Goal: Information Seeking & Learning: Learn about a topic

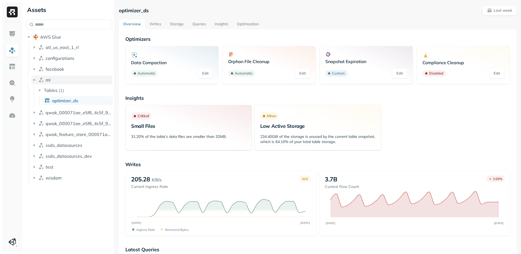
click at [35, 78] on icon "button" at bounding box center [34, 79] width 5 height 5
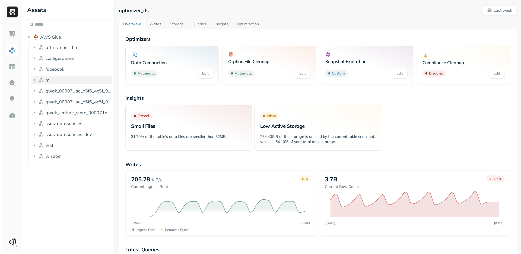
click at [35, 78] on icon "button" at bounding box center [34, 79] width 5 height 5
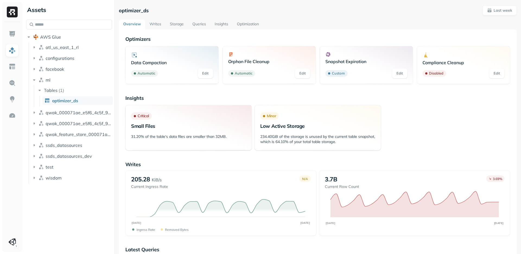
click at [73, 102] on span "optimizer_ds" at bounding box center [65, 100] width 26 height 5
click at [35, 174] on button "wisdom" at bounding box center [72, 177] width 81 height 9
click at [40, 188] on icon "button" at bounding box center [39, 188] width 1 height 2
click at [57, 200] on span "analytics_ssds" at bounding box center [67, 198] width 30 height 5
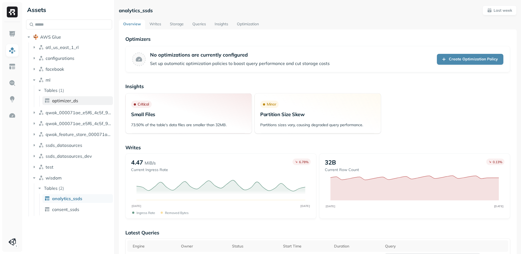
click at [58, 98] on span "optimizer_ds" at bounding box center [65, 100] width 26 height 5
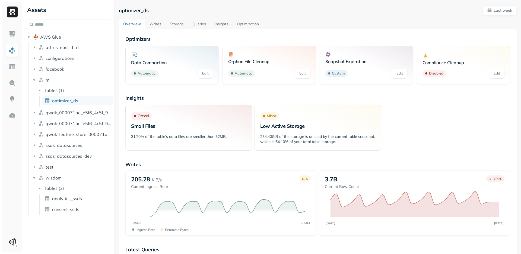
click at [364, 61] on p "Snapshot Expiration" at bounding box center [367, 61] width 82 height 5
click at [244, 62] on p "Orphan File Cleanup" at bounding box center [269, 61] width 82 height 5
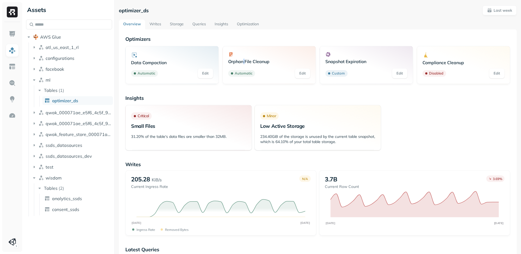
click at [244, 62] on p "Orphan File Cleanup" at bounding box center [269, 61] width 82 height 5
click at [236, 62] on p "Orphan File Cleanup" at bounding box center [269, 61] width 82 height 5
click at [177, 95] on p "Insights" at bounding box center [317, 98] width 385 height 6
click at [246, 25] on link "Optimization" at bounding box center [248, 25] width 31 height 10
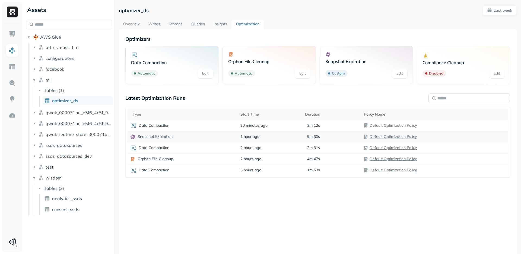
click at [388, 136] on link "Default Optimization Policy" at bounding box center [393, 136] width 47 height 5
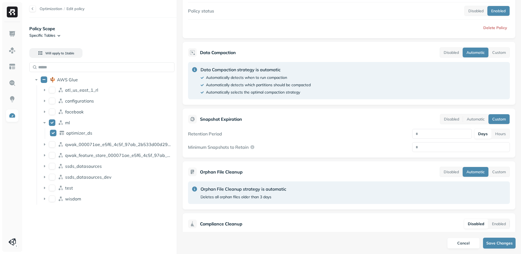
scroll to position [93, 0]
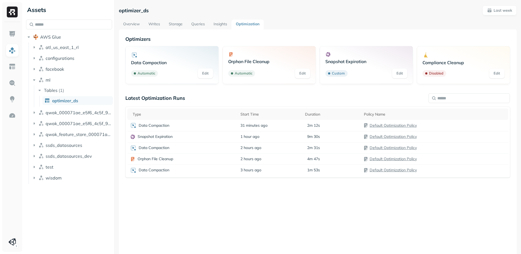
click at [299, 222] on div "Latest Optimization Runs Type Start Time Duration Policy Name Data Compaction 3…" at bounding box center [317, 170] width 385 height 151
click at [249, 24] on link "Optimization" at bounding box center [248, 25] width 32 height 10
click at [153, 125] on p "Data Compaction" at bounding box center [154, 125] width 31 height 5
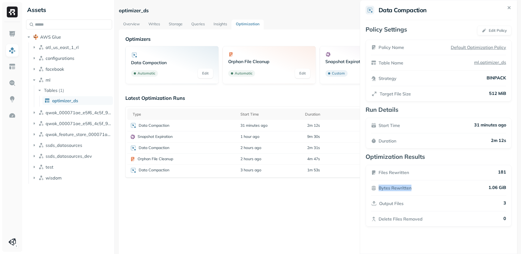
drag, startPoint x: 417, startPoint y: 187, endPoint x: 408, endPoint y: 172, distance: 17.3
click at [408, 184] on div "Bytes Rewritten 1.06 GiB" at bounding box center [438, 187] width 135 height 7
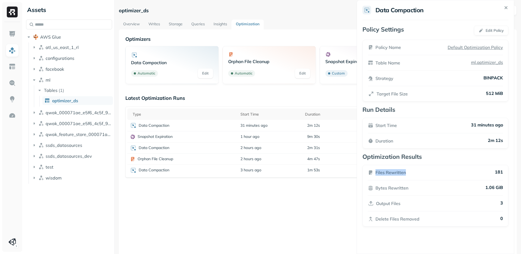
drag, startPoint x: 418, startPoint y: 172, endPoint x: 371, endPoint y: 171, distance: 47.3
click at [371, 171] on div "Files Rewritten 181" at bounding box center [435, 172] width 135 height 7
drag, startPoint x: 406, startPoint y: 123, endPoint x: 376, endPoint y: 123, distance: 29.6
click at [376, 123] on div "Start Time 31 minutes ago" at bounding box center [436, 125] width 135 height 7
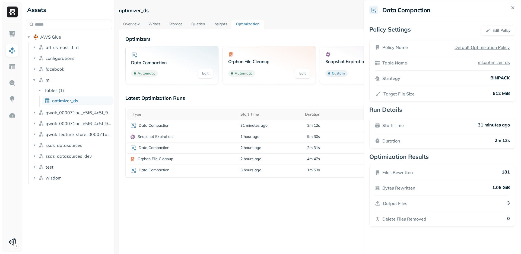
click at [152, 146] on html "Assets AWS Glue atl_us_east_1_rl configurations facebook ml Tables ( 1 ) optimi…" at bounding box center [260, 127] width 521 height 254
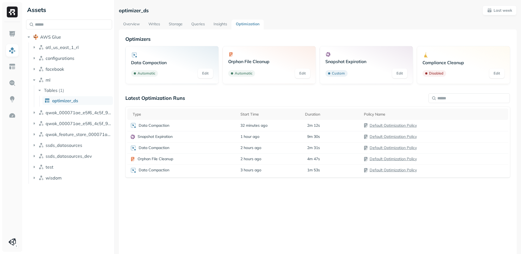
click at [152, 146] on p "Data Compaction" at bounding box center [154, 147] width 31 height 5
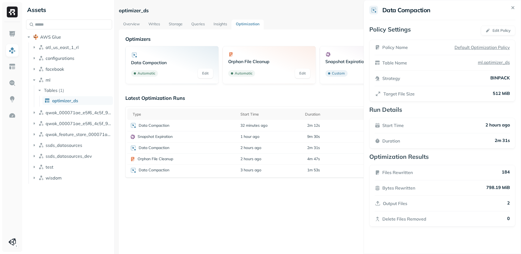
click at [152, 137] on html "Assets AWS Glue atl_us_east_1_rl configurations facebook ml Tables ( 1 ) optimi…" at bounding box center [260, 127] width 521 height 254
click at [152, 137] on p "Snapshot Expiration" at bounding box center [155, 136] width 35 height 5
click at [148, 169] on html "Assets AWS Glue atl_us_east_1_rl configurations facebook ml Tables ( 1 ) optimi…" at bounding box center [260, 127] width 521 height 254
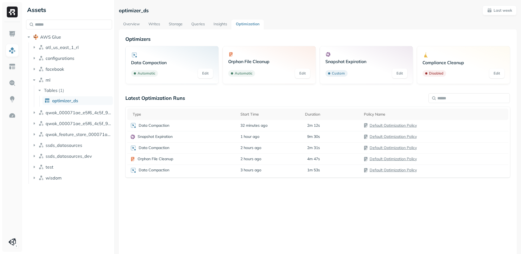
click at [148, 169] on p "Data Compaction" at bounding box center [154, 169] width 31 height 5
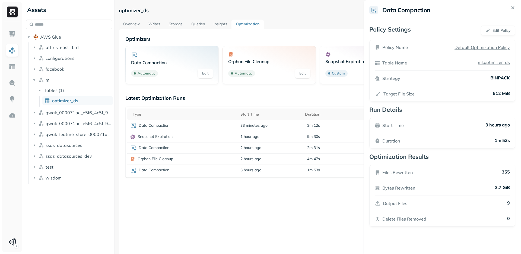
click at [235, 186] on html "Assets AWS Glue atl_us_east_1_rl configurations facebook ml Tables ( 1 ) optimi…" at bounding box center [260, 127] width 521 height 254
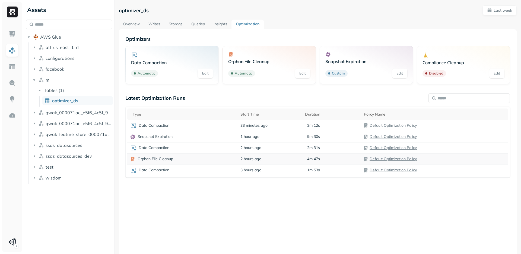
click at [147, 158] on p "Orphan File Cleanup" at bounding box center [156, 158] width 36 height 5
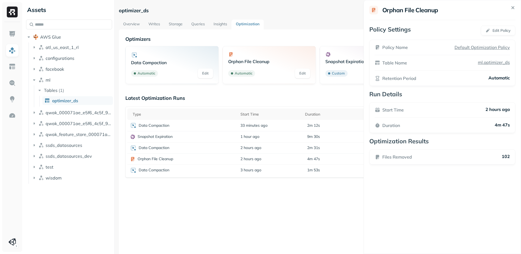
click at [204, 209] on html "Assets AWS Glue atl_us_east_1_rl configurations facebook ml Tables ( 1 ) optimi…" at bounding box center [260, 127] width 521 height 254
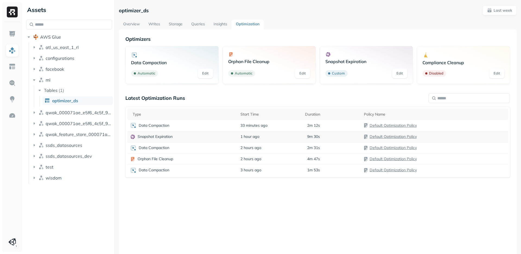
click at [145, 138] on p "Snapshot Expiration" at bounding box center [155, 136] width 35 height 5
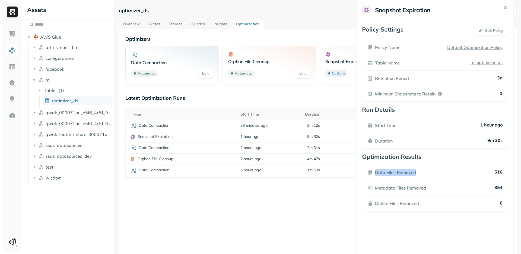
drag, startPoint x: 432, startPoint y: 171, endPoint x: 374, endPoint y: 170, distance: 57.9
click at [374, 170] on div "Data Files Removed 510" at bounding box center [435, 172] width 135 height 7
drag, startPoint x: 457, startPoint y: 188, endPoint x: 375, endPoint y: 189, distance: 82.3
click at [375, 189] on div "Metadata Files Removed 354" at bounding box center [434, 187] width 135 height 7
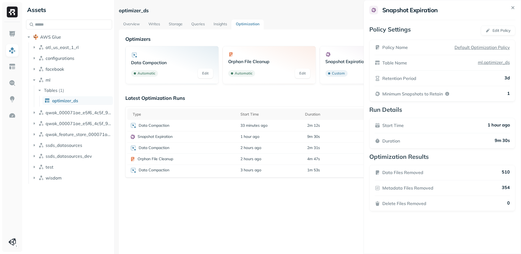
click at [158, 135] on html "Assets AWS Glue atl_us_east_1_rl configurations facebook ml Tables ( 1 ) optimi…" at bounding box center [260, 127] width 521 height 254
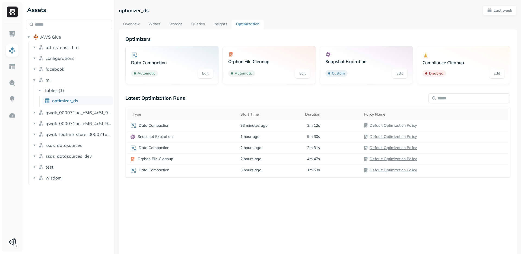
click at [398, 71] on link "Edit" at bounding box center [399, 73] width 15 height 10
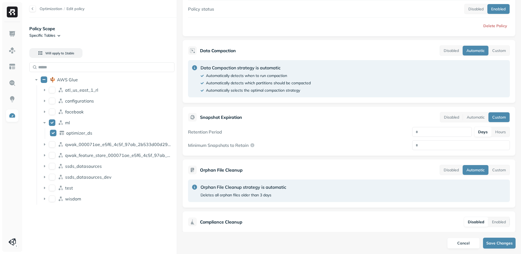
scroll to position [93, 0]
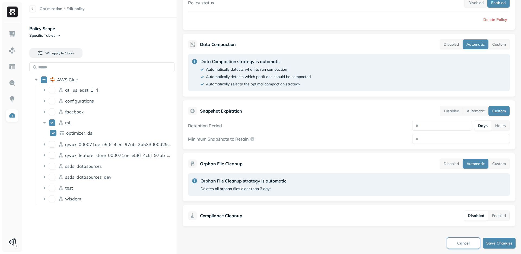
click at [460, 244] on button "Cancel" at bounding box center [464, 242] width 33 height 11
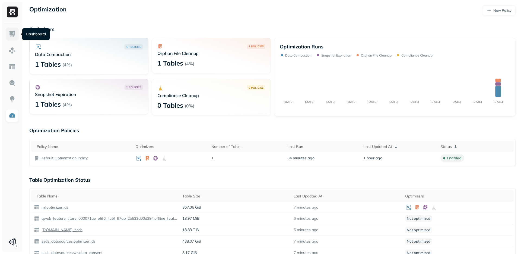
click at [13, 33] on img at bounding box center [12, 33] width 7 height 7
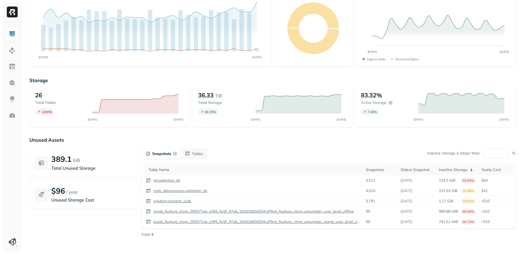
scroll to position [49, 0]
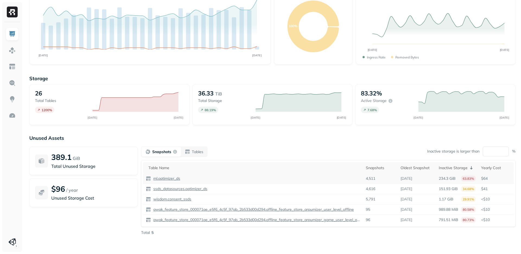
click at [171, 178] on p "ml.optimizer_ds" at bounding box center [166, 178] width 28 height 5
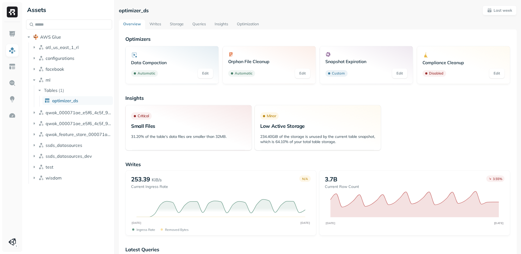
click at [250, 25] on link "Optimization" at bounding box center [248, 25] width 31 height 10
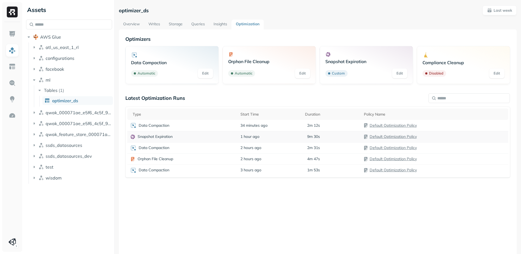
click at [139, 136] on p "Snapshot Expiration" at bounding box center [155, 136] width 35 height 5
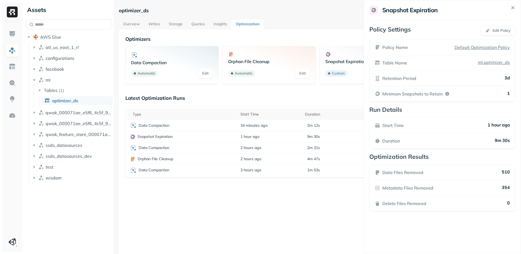
click at [162, 219] on html "Assets AWS Glue atl_us_east_1_rl configurations facebook ml Tables ( 1 ) optimi…" at bounding box center [260, 127] width 521 height 254
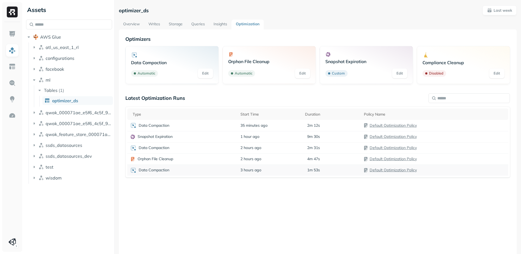
click at [150, 168] on p "Data Compaction" at bounding box center [154, 169] width 31 height 5
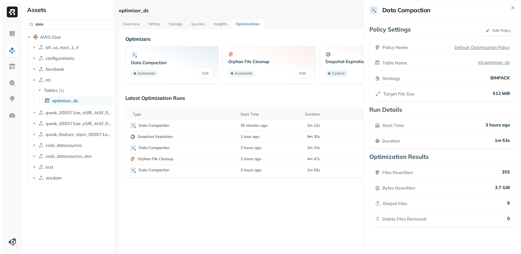
click at [157, 206] on html "Assets AWS Glue atl_us_east_1_rl configurations facebook ml Tables ( 1 ) optimi…" at bounding box center [260, 127] width 521 height 254
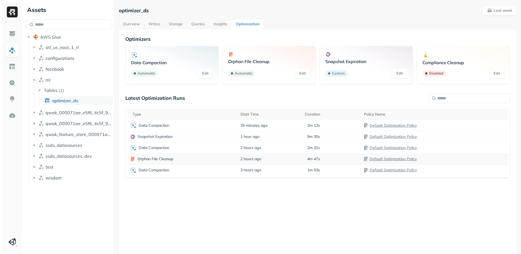
click at [154, 160] on p "Orphan File Cleanup" at bounding box center [156, 158] width 36 height 5
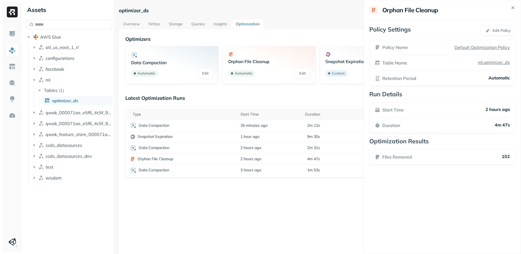
click at [512, 6] on icon at bounding box center [513, 8] width 6 height 6
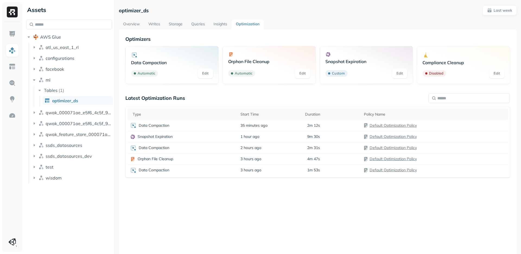
click at [402, 70] on link "Edit" at bounding box center [399, 73] width 15 height 10
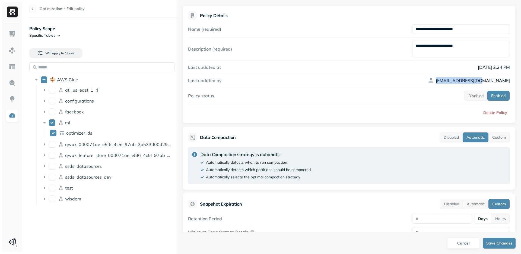
drag, startPoint x: 510, startPoint y: 80, endPoint x: 466, endPoint y: 79, distance: 44.3
click at [466, 79] on div "[EMAIL_ADDRESS][DOMAIN_NAME]" at bounding box center [462, 80] width 98 height 7
click at [467, 242] on button "Cancel" at bounding box center [464, 242] width 33 height 11
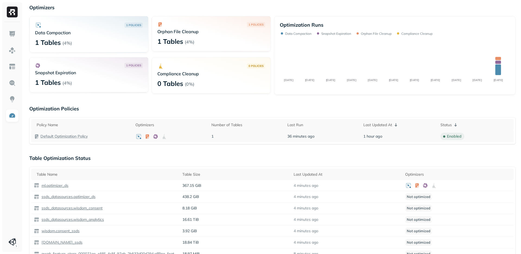
scroll to position [21, 0]
click at [57, 186] on p "ml.optimizer_ds" at bounding box center [54, 186] width 28 height 5
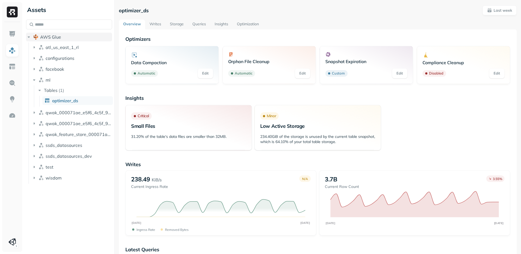
click at [30, 36] on icon "button" at bounding box center [28, 36] width 5 height 5
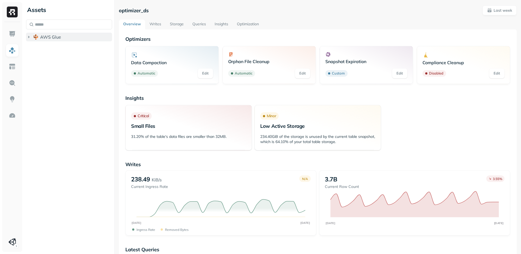
click at [33, 37] on button "AWS Glue" at bounding box center [69, 37] width 86 height 9
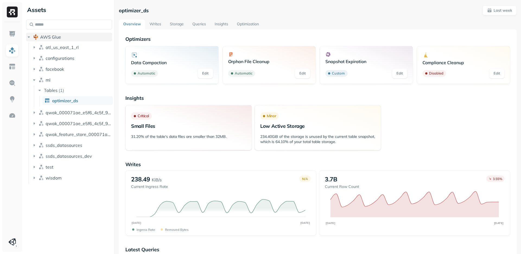
click at [33, 37] on button "AWS Glue" at bounding box center [69, 37] width 86 height 9
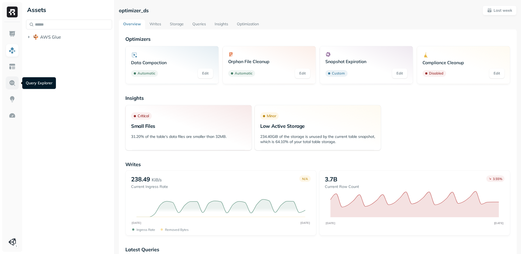
click at [13, 86] on img at bounding box center [12, 82] width 7 height 7
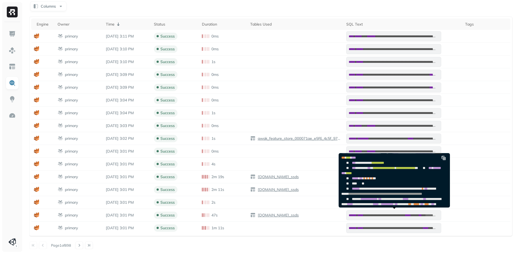
scroll to position [120, 0]
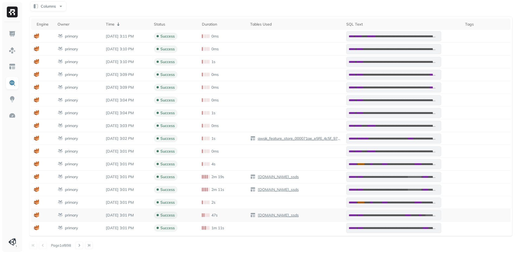
click at [72, 214] on p "primary" at bounding box center [71, 214] width 13 height 5
click at [41, 214] on td at bounding box center [43, 215] width 24 height 13
click at [36, 214] on icon at bounding box center [36, 213] width 1 height 3
click at [154, 213] on td "success" at bounding box center [175, 215] width 48 height 13
click at [172, 215] on p "success" at bounding box center [167, 214] width 14 height 5
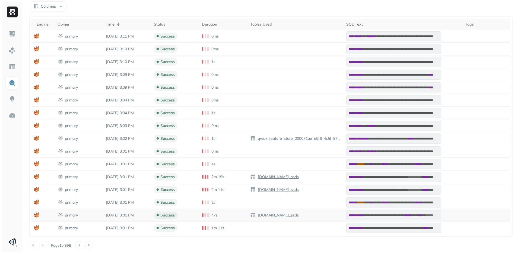
click at [220, 215] on div "47s" at bounding box center [223, 214] width 43 height 5
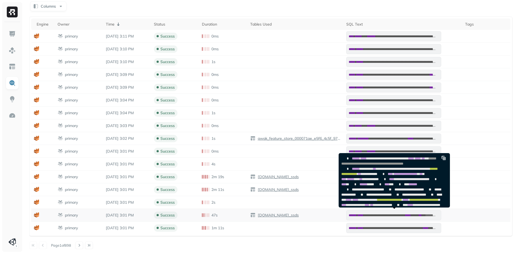
click at [355, 213] on span "******" at bounding box center [353, 214] width 8 height 3
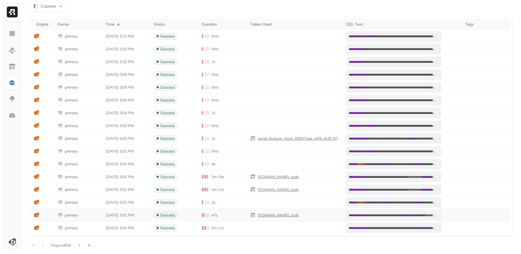
click at [395, 216] on span "**********" at bounding box center [385, 214] width 42 height 3
click at [49, 5] on button "Columns" at bounding box center [48, 6] width 36 height 10
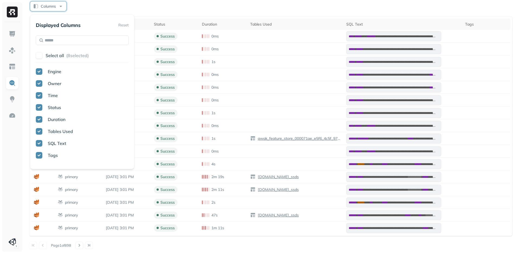
click at [127, 7] on div "Columns" at bounding box center [272, 6] width 487 height 11
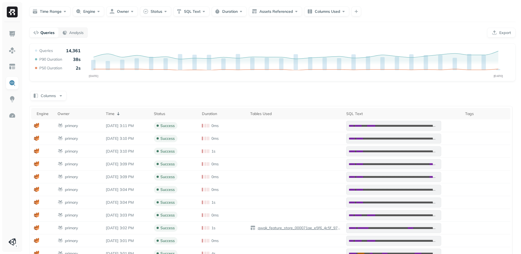
scroll to position [14, 0]
click at [330, 10] on button "Columns Used" at bounding box center [326, 11] width 45 height 10
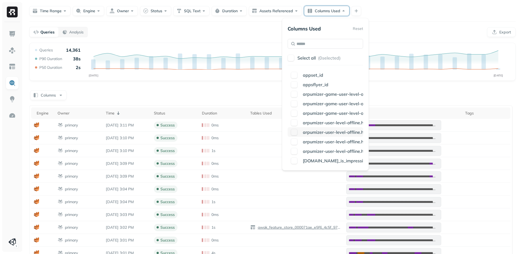
scroll to position [338, 0]
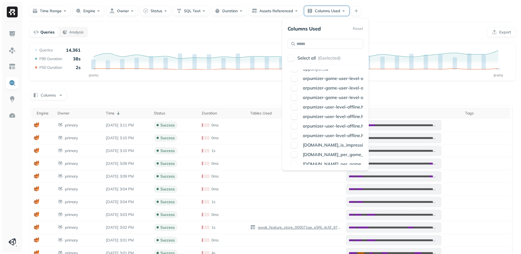
click at [406, 100] on div "Columns" at bounding box center [272, 94] width 487 height 11
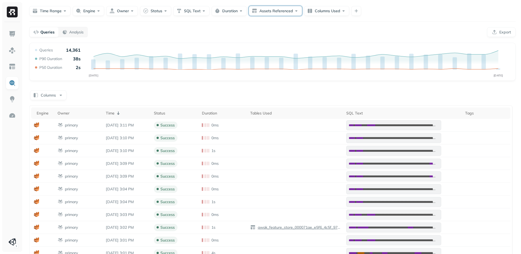
click at [265, 14] on button "Assets Referenced" at bounding box center [275, 11] width 53 height 10
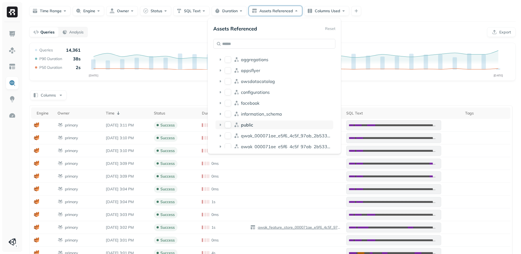
scroll to position [28, 0]
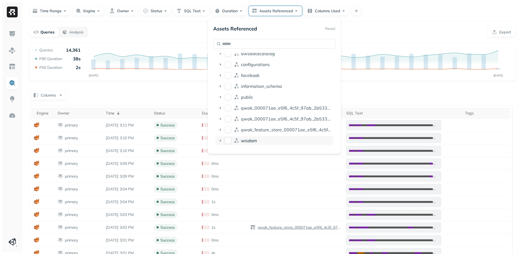
click at [221, 138] on icon at bounding box center [220, 140] width 5 height 5
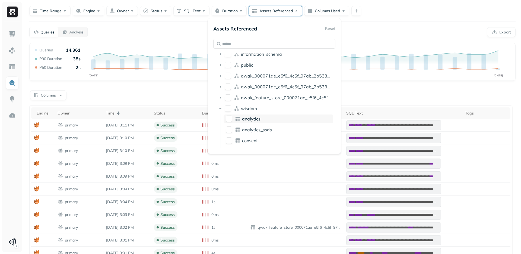
scroll to position [71, 0]
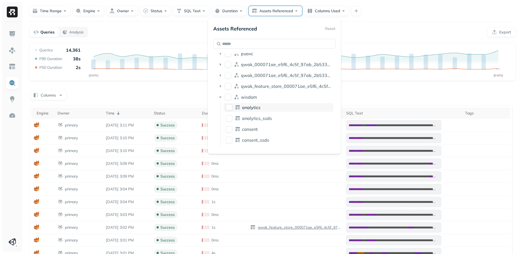
click at [231, 107] on button "analytics" at bounding box center [229, 107] width 7 height 7
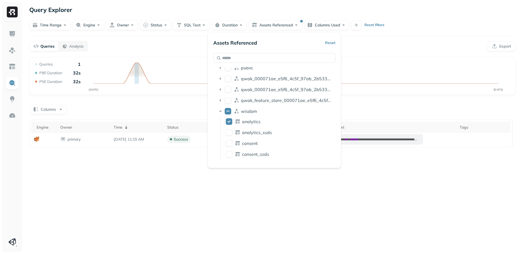
click at [200, 207] on div "**********" at bounding box center [273, 127] width 498 height 254
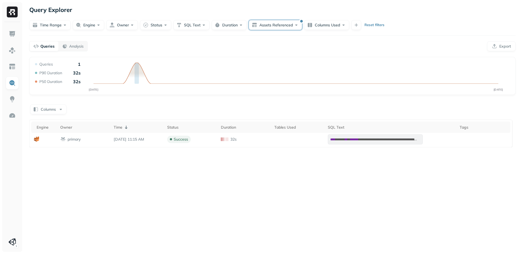
click at [279, 26] on button "Assets Referenced" at bounding box center [275, 25] width 53 height 10
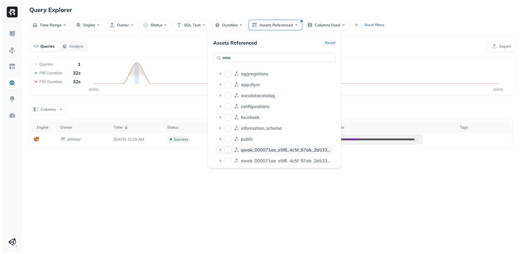
scroll to position [71, 0]
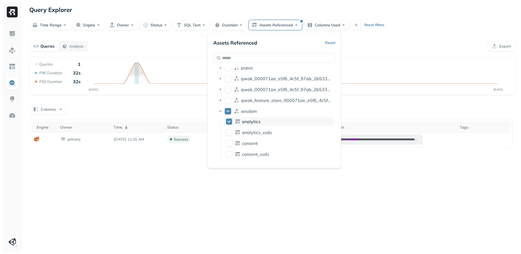
click at [229, 122] on button "analytics" at bounding box center [229, 121] width 7 height 7
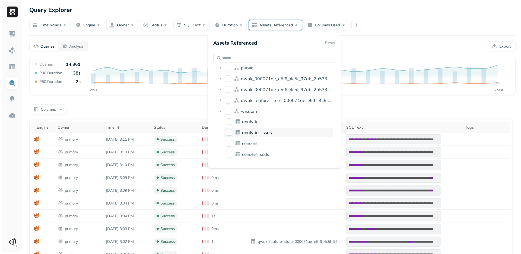
click at [229, 132] on button "analytics_ssds" at bounding box center [229, 132] width 7 height 7
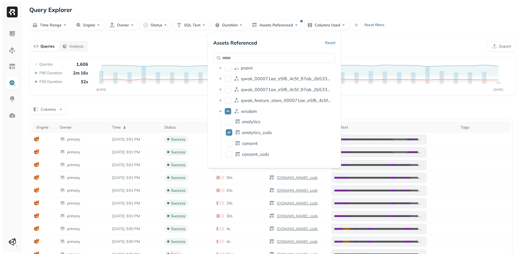
click at [411, 107] on div "Columns" at bounding box center [272, 108] width 487 height 11
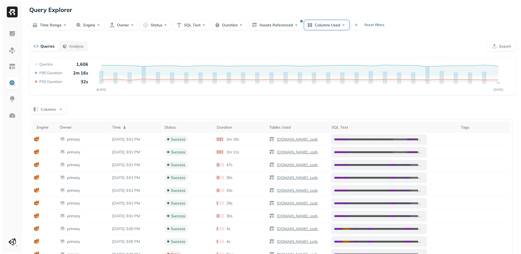
click at [335, 24] on button "Columns Used" at bounding box center [326, 25] width 45 height 10
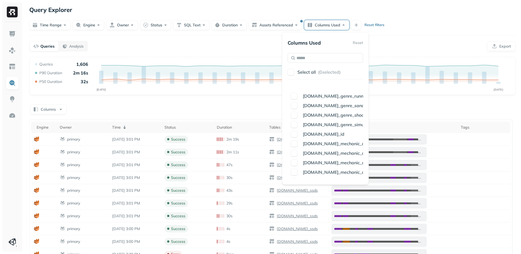
scroll to position [6057, 0]
click at [295, 31] on div "**********" at bounding box center [273, 178] width 498 height 357
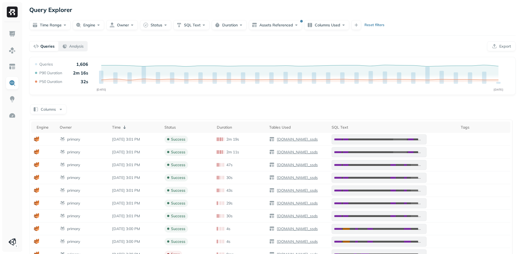
click at [69, 45] on p "Analysis" at bounding box center [76, 46] width 14 height 5
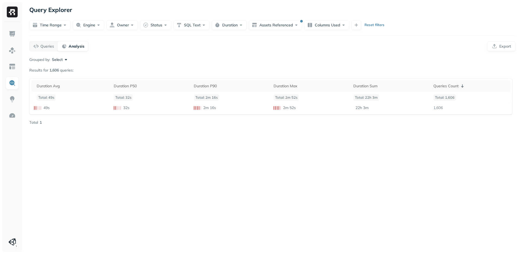
click at [366, 26] on p "Reset filters" at bounding box center [375, 24] width 20 height 5
click at [352, 25] on button "button" at bounding box center [354, 25] width 10 height 10
click at [353, 144] on div "Query Explorer Last week Engine Owner Status SQL Text Duration Assets Reference…" at bounding box center [273, 127] width 498 height 254
click at [311, 23] on button "Columns Used" at bounding box center [324, 25] width 45 height 10
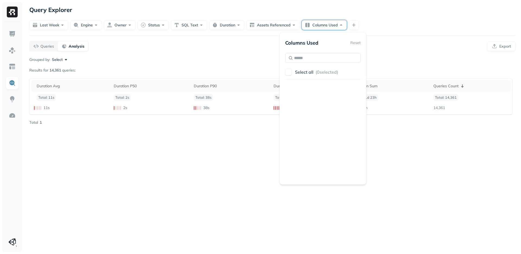
scroll to position [662, 0]
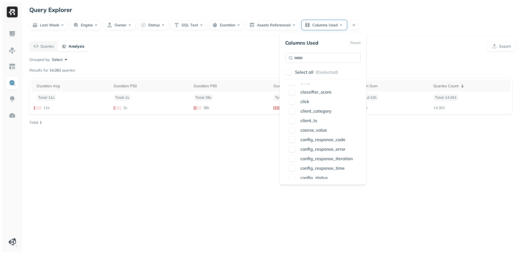
click at [301, 60] on input "text" at bounding box center [322, 58] width 75 height 10
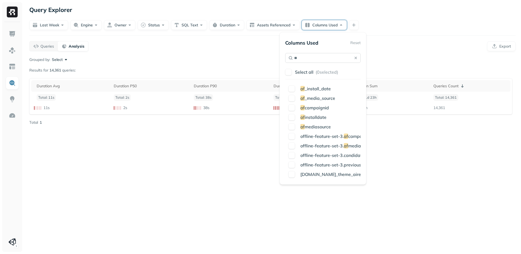
scroll to position [10, 0]
type input "**"
click at [289, 88] on button "button" at bounding box center [292, 88] width 7 height 7
click at [393, 166] on div "Query Explorer Last week Engine Owner Status SQL Text Duration Assets Reference…" at bounding box center [273, 127] width 498 height 254
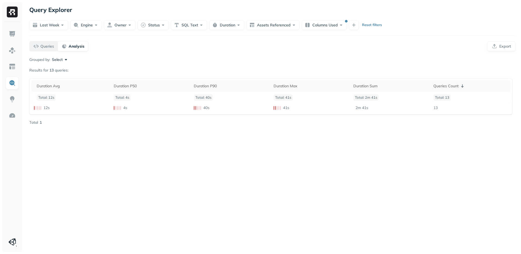
click at [42, 48] on p "Queries" at bounding box center [47, 46] width 14 height 5
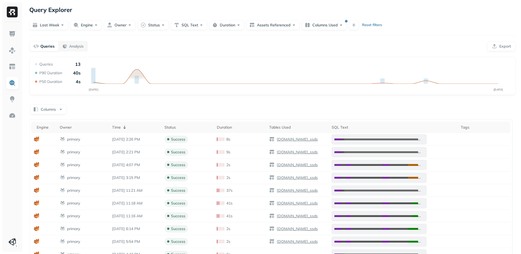
click at [330, 20] on form "Last week Engine Owner Status SQL Text Duration Assets Referenced Columns Used …" at bounding box center [272, 22] width 487 height 15
click at [330, 23] on button "Columns Used" at bounding box center [324, 25] width 45 height 10
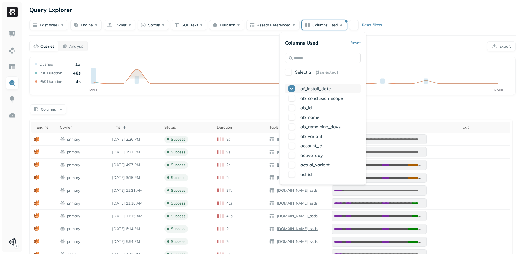
click at [290, 88] on button "button" at bounding box center [292, 88] width 7 height 7
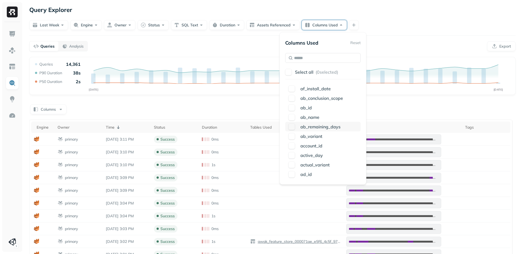
click at [291, 126] on button "button" at bounding box center [292, 126] width 7 height 7
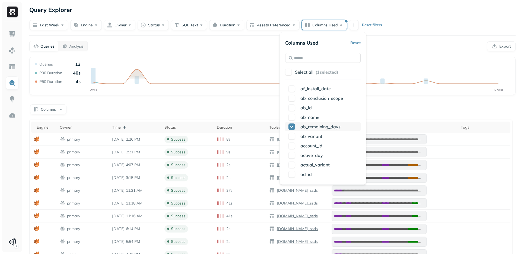
click at [293, 126] on button "button" at bounding box center [292, 126] width 7 height 7
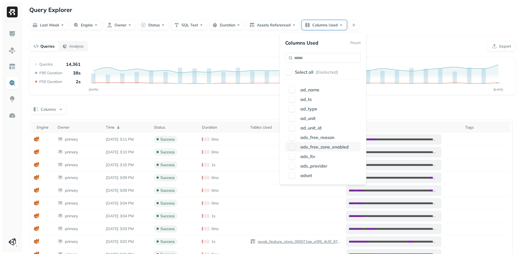
scroll to position [95, 0]
click at [317, 56] on input "text" at bounding box center [322, 58] width 75 height 10
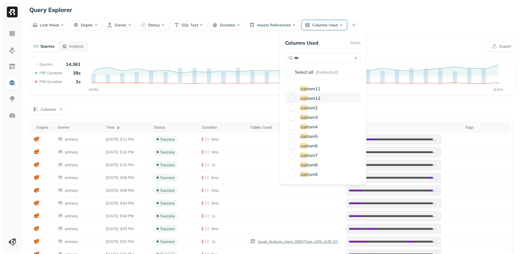
type input "***"
click at [290, 97] on button "button" at bounding box center [292, 98] width 7 height 7
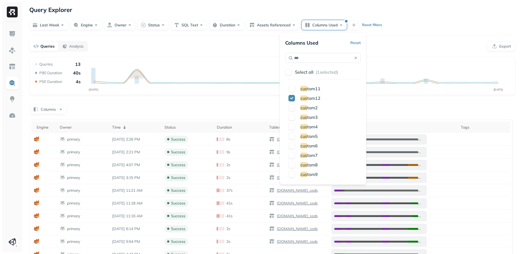
click at [383, 104] on div "Columns" at bounding box center [272, 108] width 487 height 11
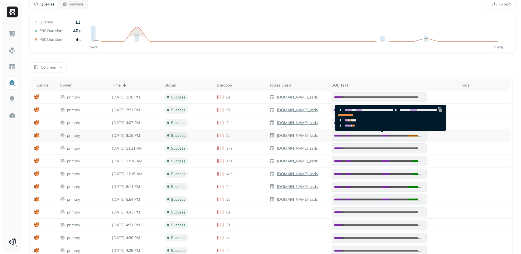
scroll to position [52, 0]
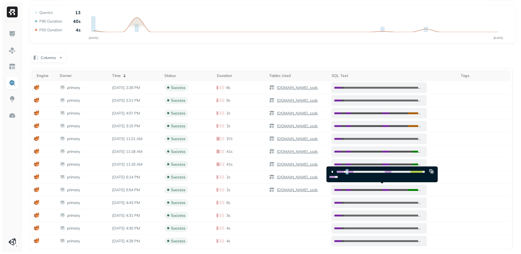
drag, startPoint x: 354, startPoint y: 172, endPoint x: 350, endPoint y: 171, distance: 3.8
click at [349, 171] on span "*" at bounding box center [347, 171] width 4 height 3
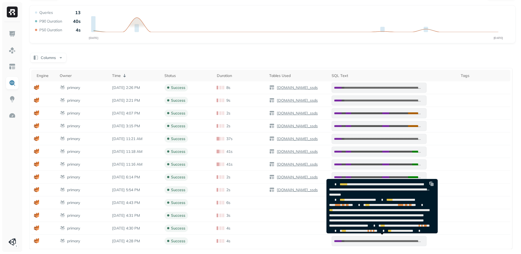
click at [369, 224] on span "**********" at bounding box center [379, 217] width 100 height 19
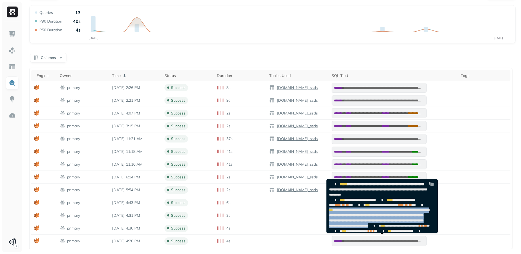
click at [369, 224] on span "**********" at bounding box center [379, 217] width 100 height 19
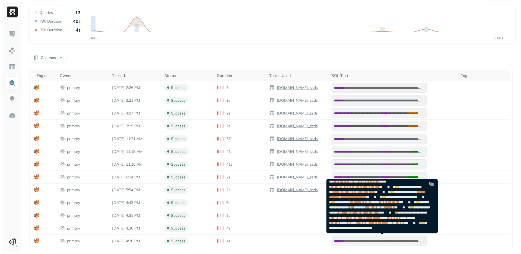
scroll to position [225, 0]
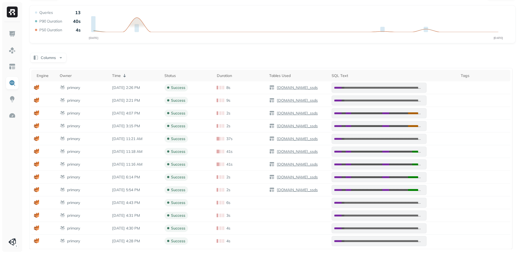
click at [427, 58] on div "Columns" at bounding box center [272, 57] width 487 height 11
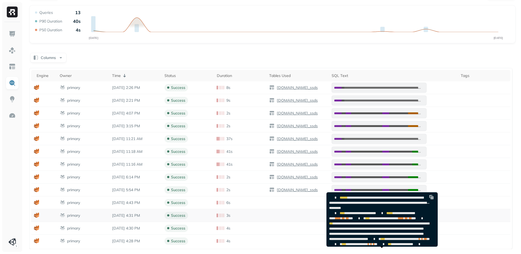
scroll to position [0, 0]
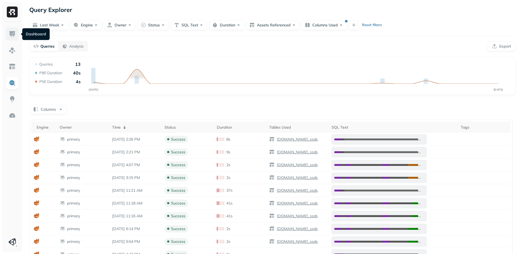
click at [14, 32] on img at bounding box center [12, 33] width 7 height 7
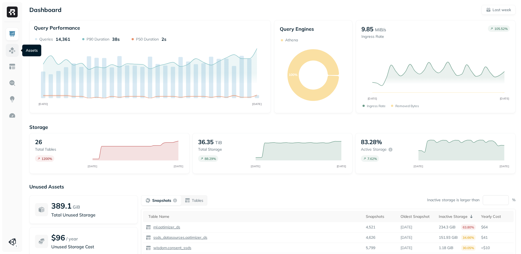
click at [7, 52] on link at bounding box center [12, 50] width 13 height 13
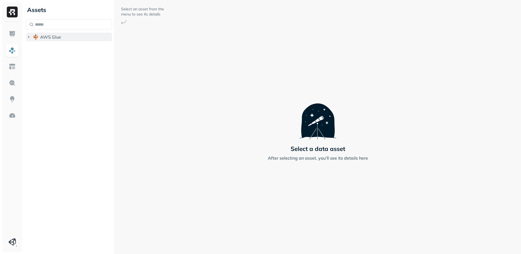
click at [40, 36] on span "AWS Glue" at bounding box center [50, 36] width 21 height 5
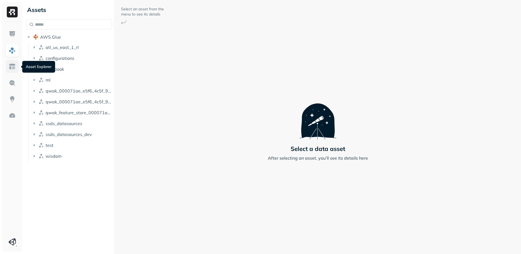
click at [11, 68] on img at bounding box center [12, 66] width 7 height 7
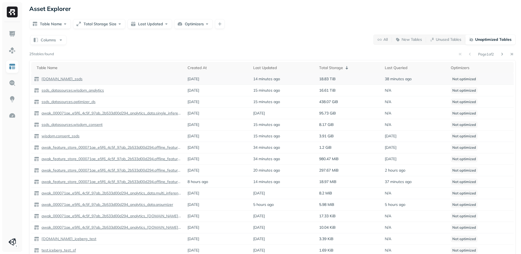
click at [61, 78] on p "[DOMAIN_NAME]_ssds" at bounding box center [61, 78] width 42 height 5
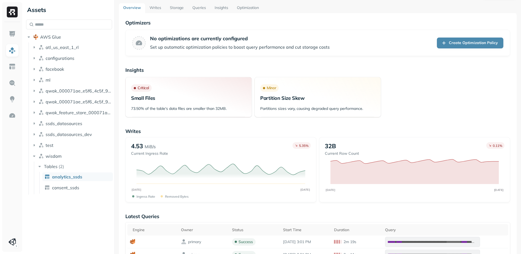
scroll to position [17, 0]
click at [223, 6] on link "Insights" at bounding box center [221, 8] width 22 height 10
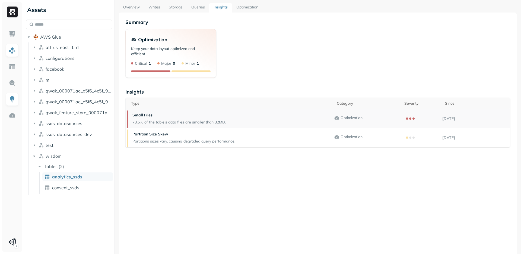
click at [153, 123] on p "73.5% of the table's data files are smaller than 32MB." at bounding box center [179, 121] width 93 height 5
click at [236, 123] on div "Small Files 73.5% of the table's data files are smaller than 32MB." at bounding box center [230, 118] width 209 height 19
click at [256, 139] on div "Partition Size Skew Partitions sizes vary, causing degraded query performance." at bounding box center [230, 137] width 209 height 19
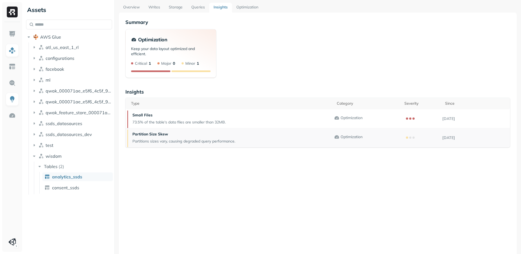
click at [256, 139] on div "Partition Size Skew Partitions sizes vary, causing degraded query performance." at bounding box center [230, 137] width 209 height 19
click at [160, 175] on div "Summary Optimization Keep your data layout optimized and efficient. Critical 1 …" at bounding box center [318, 139] width 398 height 254
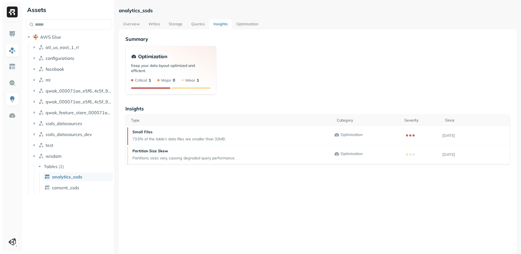
click at [210, 203] on div "Summary Optimization Keep your data layout optimized and efficient. Critical 1 …" at bounding box center [318, 156] width 398 height 254
click at [142, 13] on p "analytics_ssds" at bounding box center [136, 10] width 34 height 6
click at [257, 54] on div "Optimization Keep your data layout optimized and efficient. Critical 1 Major 0 …" at bounding box center [317, 70] width 385 height 49
click at [182, 195] on div "Summary Optimization Keep your data layout optimized and efficient. Critical 1 …" at bounding box center [318, 156] width 398 height 254
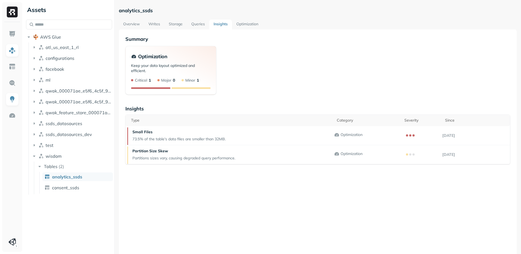
click at [200, 22] on link "Queries" at bounding box center [198, 25] width 22 height 10
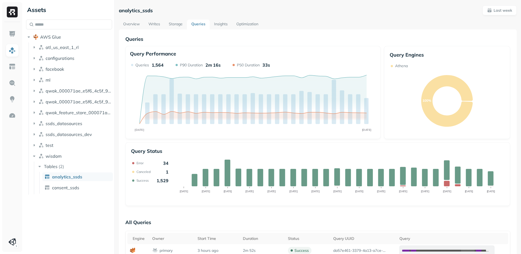
click at [171, 20] on link "Storage" at bounding box center [176, 25] width 23 height 10
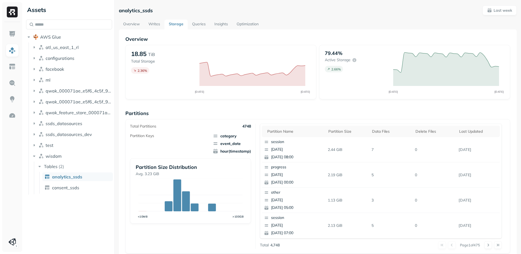
click at [65, 175] on span "analytics_ssds" at bounding box center [67, 176] width 30 height 5
click at [333, 53] on p "79.44%" at bounding box center [334, 53] width 18 height 6
click at [11, 32] on img at bounding box center [12, 33] width 7 height 7
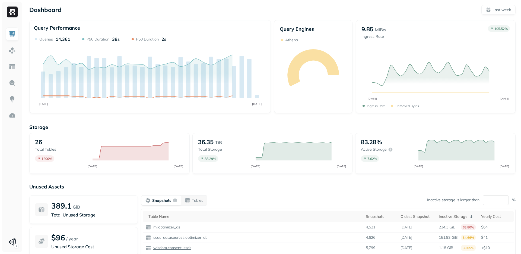
scroll to position [49, 0]
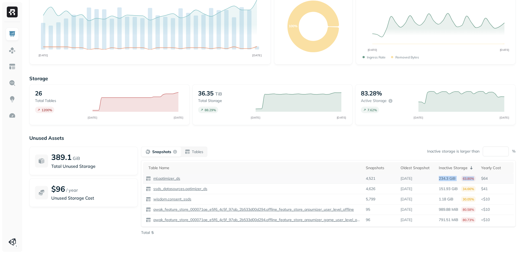
drag, startPoint x: 439, startPoint y: 177, endPoint x: 477, endPoint y: 178, distance: 38.6
click at [477, 178] on td "234.3 GiB 63.80%" at bounding box center [457, 178] width 42 height 10
click at [158, 178] on p "ml.optimizer_ds" at bounding box center [166, 178] width 28 height 5
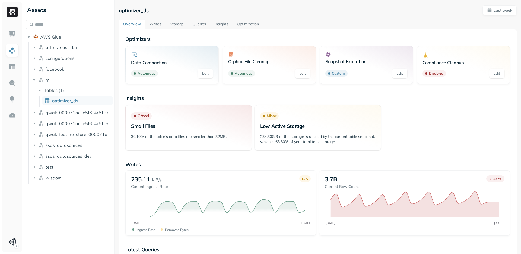
click at [184, 28] on link "Storage" at bounding box center [177, 25] width 23 height 10
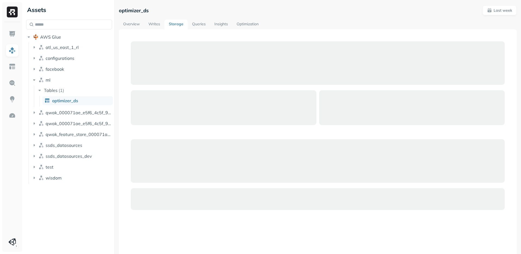
click at [173, 24] on link "Storage" at bounding box center [176, 25] width 23 height 10
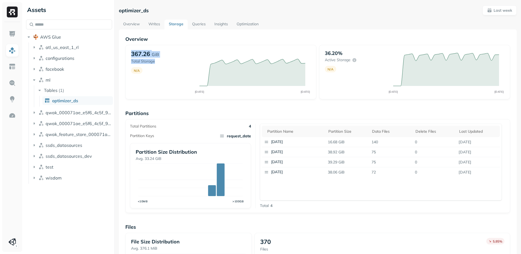
drag, startPoint x: 166, startPoint y: 61, endPoint x: 124, endPoint y: 46, distance: 44.2
click at [124, 46] on div "Overview 367.26 GiB Total Storage N/A AUG [DATE] 36.20% Active storage N/A AUG …" at bounding box center [318, 201] width 398 height 345
click at [145, 61] on p "Total Storage" at bounding box center [162, 61] width 63 height 5
drag, startPoint x: 160, startPoint y: 62, endPoint x: 124, endPoint y: 50, distance: 38.4
click at [124, 50] on div "Overview 367.26 GiB Total Storage N/A AUG [DATE] 36.20% Active storage N/A AUG …" at bounding box center [318, 201] width 398 height 345
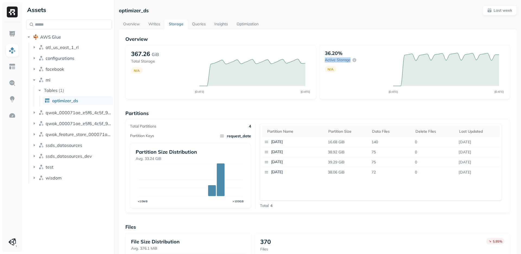
drag, startPoint x: 347, startPoint y: 56, endPoint x: 350, endPoint y: 66, distance: 10.5
click at [350, 66] on div "36.20% Active storage N/A" at bounding box center [356, 63] width 63 height 26
click at [140, 25] on link "Overview" at bounding box center [131, 25] width 25 height 10
click at [132, 24] on link "Overview" at bounding box center [131, 25] width 25 height 10
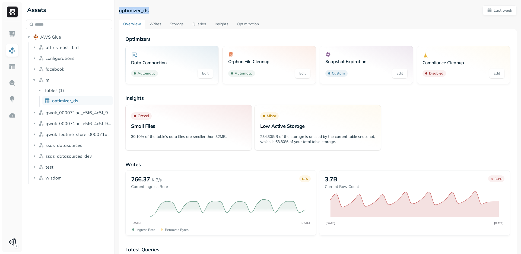
drag, startPoint x: 152, startPoint y: 14, endPoint x: 121, endPoint y: 5, distance: 31.8
click at [121, 5] on div "optimizer_ds Last week" at bounding box center [318, 10] width 398 height 10
click at [150, 26] on link "Writes" at bounding box center [155, 25] width 20 height 10
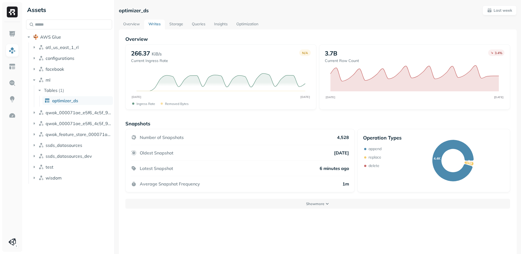
click at [345, 137] on p "4,528" at bounding box center [343, 136] width 12 height 5
click at [169, 184] on p "Average Snapshot Frequency" at bounding box center [170, 183] width 60 height 5
click at [194, 184] on p "Average Snapshot Frequency" at bounding box center [170, 183] width 60 height 5
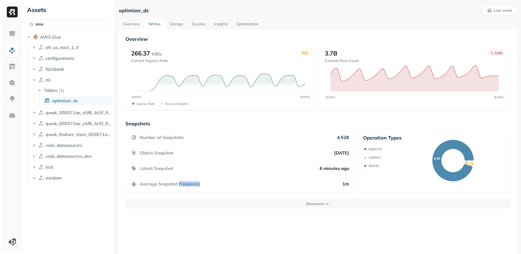
click at [194, 184] on p "Average Snapshot Frequency" at bounding box center [170, 183] width 60 height 5
click at [319, 205] on p "Show more" at bounding box center [315, 203] width 18 height 5
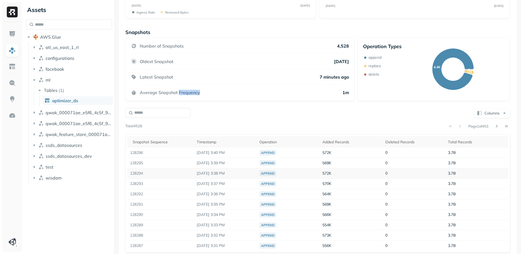
scroll to position [92, 0]
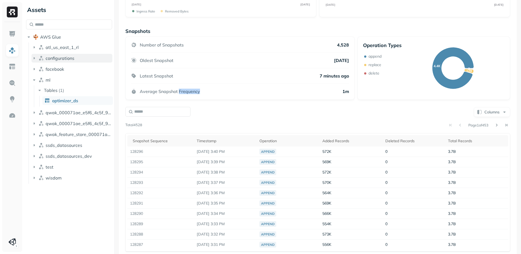
click at [36, 58] on icon "button" at bounding box center [34, 57] width 5 height 5
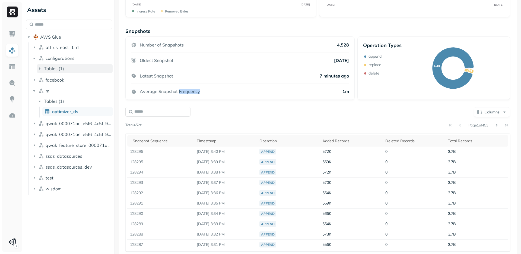
click at [44, 69] on span "Tables" at bounding box center [51, 68] width 14 height 5
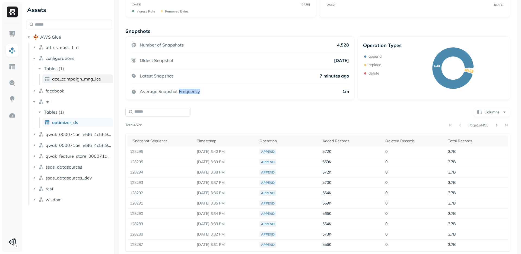
click at [60, 80] on span "ace_campaign_mng_ice" at bounding box center [76, 78] width 49 height 5
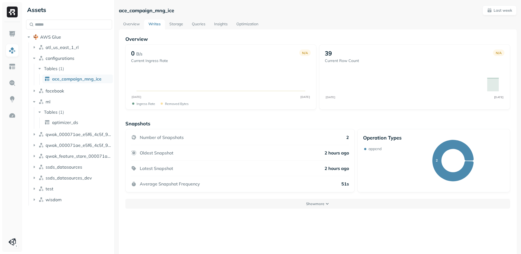
click at [346, 183] on p "51s" at bounding box center [346, 183] width 8 height 5
drag, startPoint x: 188, startPoint y: 137, endPoint x: 148, endPoint y: 132, distance: 40.3
click at [148, 132] on div "Number of Snapshots 2 Oldest Snapshot 2 hours ago Latest Snapshot 2 hours ago A…" at bounding box center [239, 160] width 229 height 63
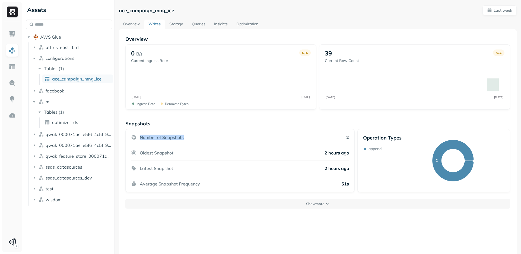
click at [194, 137] on div "Number of Snapshots 2" at bounding box center [240, 139] width 218 height 11
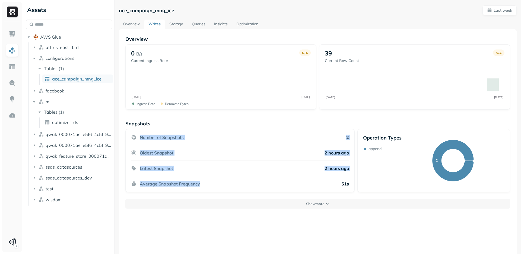
drag, startPoint x: 207, startPoint y: 185, endPoint x: 144, endPoint y: 131, distance: 82.9
click at [144, 131] on div "Number of Snapshots 2 Oldest Snapshot 2 hours ago Latest Snapshot 2 hours ago A…" at bounding box center [239, 160] width 229 height 63
click at [157, 137] on p "Number of Snapshots" at bounding box center [162, 136] width 44 height 5
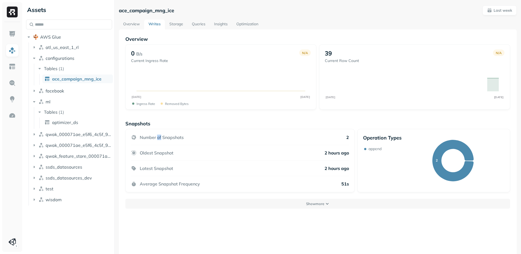
click at [157, 137] on p "Number of Snapshots" at bounding box center [162, 136] width 44 height 5
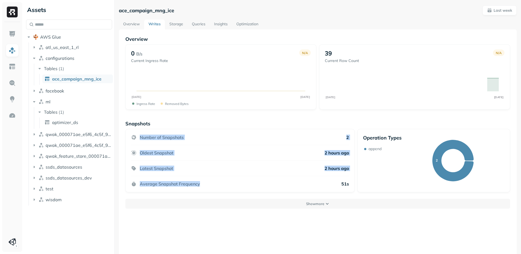
drag, startPoint x: 206, startPoint y: 184, endPoint x: 138, endPoint y: 136, distance: 83.3
click at [138, 136] on div "Number of Snapshots 2 Oldest Snapshot 2 hours ago Latest Snapshot 2 hours ago A…" at bounding box center [239, 160] width 229 height 63
click at [138, 136] on div "Number of Snapshots" at bounding box center [157, 136] width 53 height 5
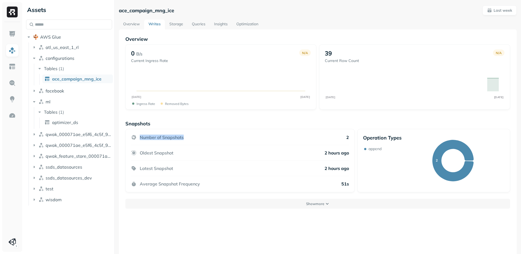
drag, startPoint x: 138, startPoint y: 136, endPoint x: 199, endPoint y: 136, distance: 60.8
click at [199, 136] on div "Number of Snapshots 2" at bounding box center [240, 139] width 218 height 11
click at [352, 183] on div "Number of Snapshots 2 Oldest Snapshot 2 hours ago Latest Snapshot 2 hours ago A…" at bounding box center [239, 160] width 229 height 63
click at [343, 183] on p "51s" at bounding box center [346, 183] width 8 height 5
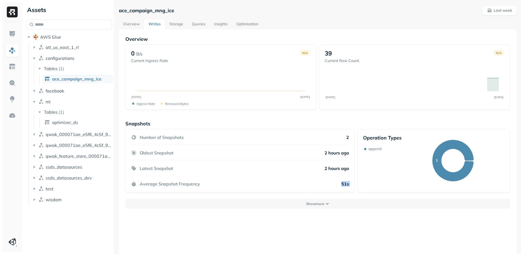
click at [343, 183] on p "51s" at bounding box center [346, 183] width 8 height 5
click at [308, 202] on p "Show more" at bounding box center [315, 203] width 18 height 5
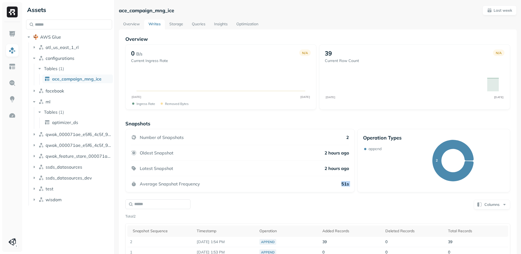
scroll to position [29, 0]
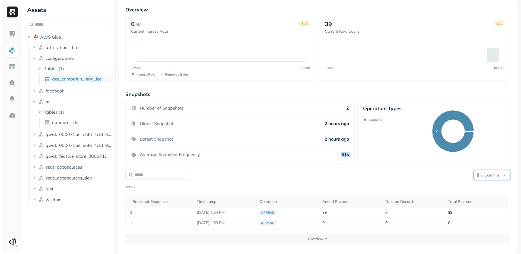
click at [492, 172] on button "Columns" at bounding box center [492, 175] width 36 height 10
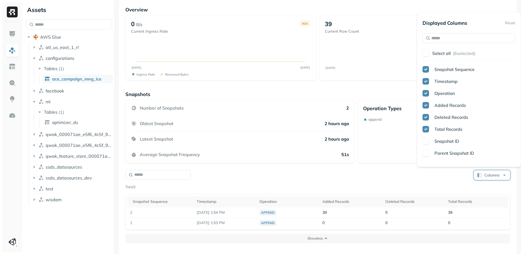
click at [426, 141] on button "button" at bounding box center [426, 141] width 7 height 7
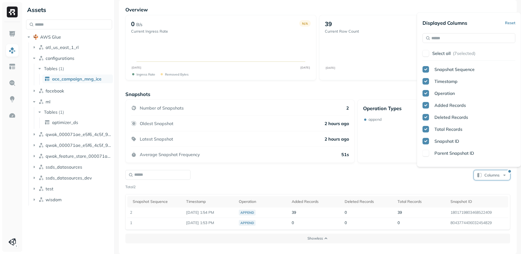
click at [424, 152] on button "button" at bounding box center [426, 153] width 7 height 7
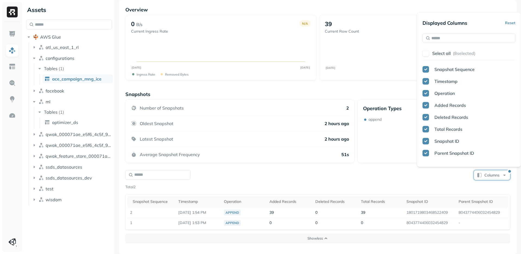
click at [424, 150] on button "button" at bounding box center [426, 153] width 7 height 7
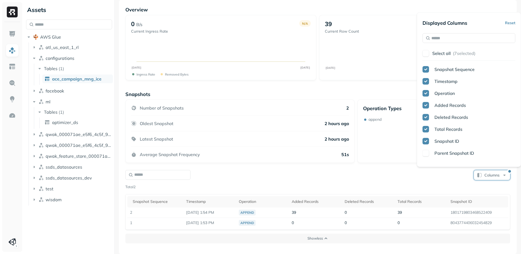
click at [424, 140] on button "button" at bounding box center [426, 141] width 7 height 7
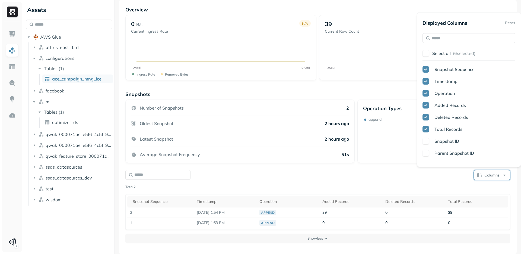
click at [384, 173] on div "Columns" at bounding box center [317, 174] width 385 height 11
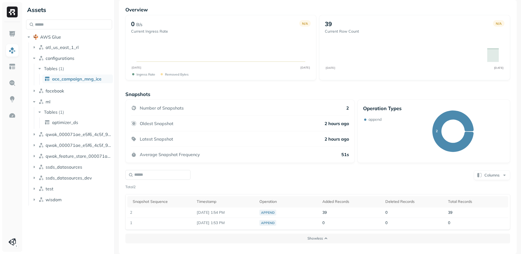
scroll to position [0, 0]
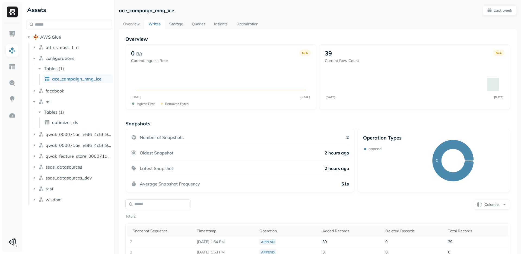
click at [176, 26] on link "Storage" at bounding box center [176, 25] width 23 height 10
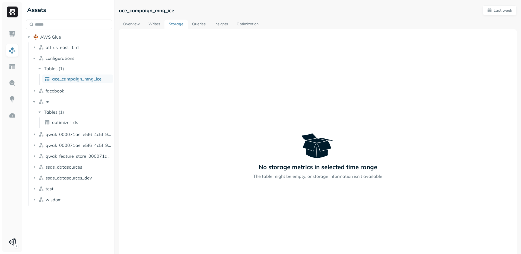
click at [206, 24] on link "Queries" at bounding box center [199, 25] width 22 height 10
click at [224, 24] on link "Insights" at bounding box center [221, 25] width 22 height 10
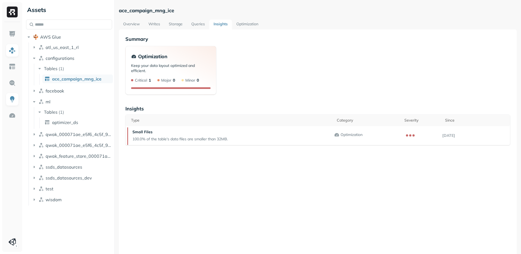
click at [249, 28] on link "Optimization" at bounding box center [247, 25] width 31 height 10
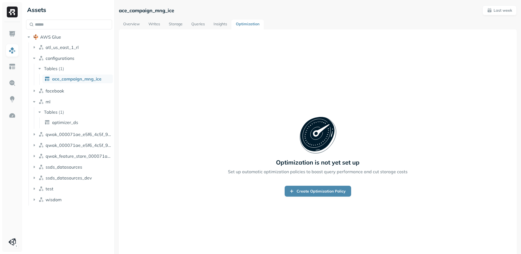
click at [225, 23] on link "Insights" at bounding box center [220, 25] width 22 height 10
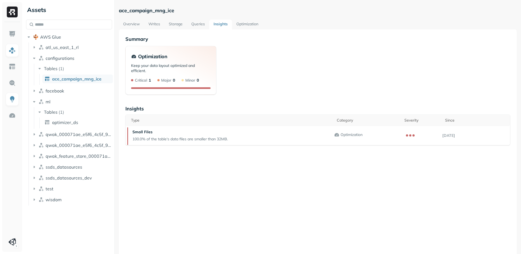
click at [156, 25] on link "Writes" at bounding box center [154, 25] width 20 height 10
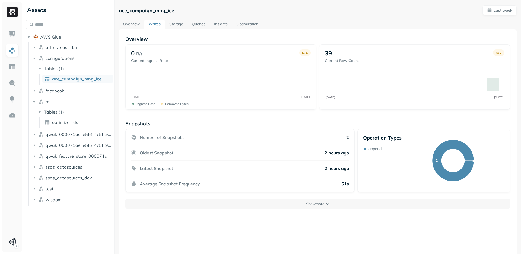
click at [202, 26] on link "Queries" at bounding box center [199, 25] width 22 height 10
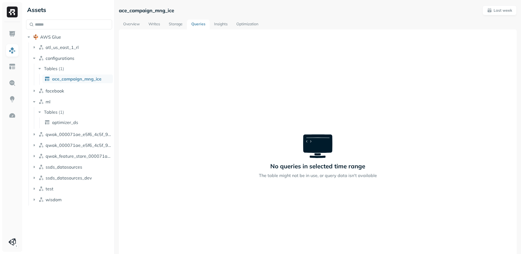
click at [134, 24] on link "Overview" at bounding box center [131, 25] width 25 height 10
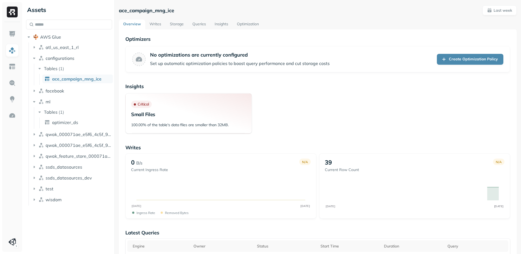
click at [160, 24] on link "Writes" at bounding box center [155, 25] width 20 height 10
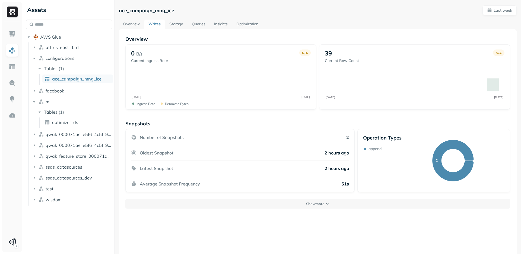
click at [160, 24] on link "Writes" at bounding box center [154, 25] width 21 height 10
click at [177, 24] on link "Storage" at bounding box center [176, 25] width 23 height 10
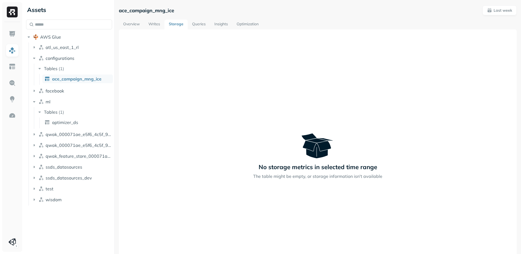
click at [202, 24] on link "Queries" at bounding box center [199, 25] width 22 height 10
click at [219, 26] on link "Insights" at bounding box center [221, 25] width 22 height 10
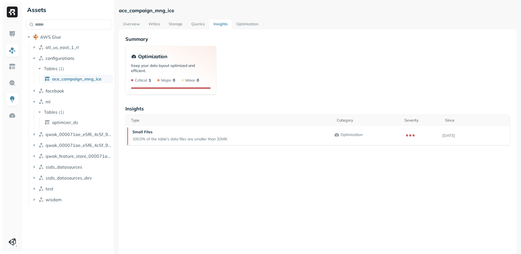
click at [166, 178] on div "Summary Optimization Keep your data layout optimized and efficient. Critical 1 …" at bounding box center [318, 156] width 398 height 254
click at [40, 70] on icon "button" at bounding box center [39, 68] width 5 height 5
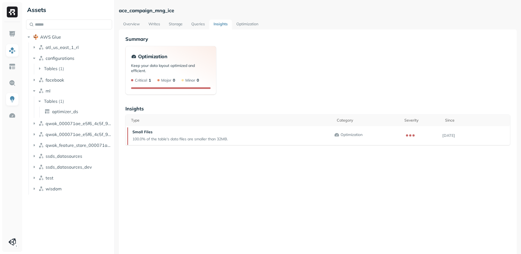
click at [127, 20] on link "Overview" at bounding box center [131, 25] width 25 height 10
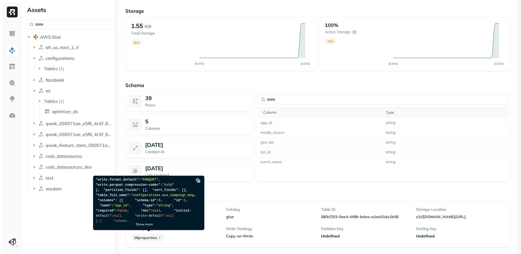
scroll to position [86, 0]
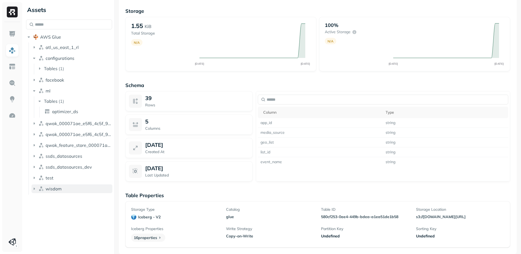
click at [37, 186] on button "wisdom" at bounding box center [72, 188] width 81 height 9
click at [38, 198] on icon "button" at bounding box center [39, 198] width 5 height 5
click at [56, 211] on span "analytics_ssds" at bounding box center [67, 208] width 30 height 5
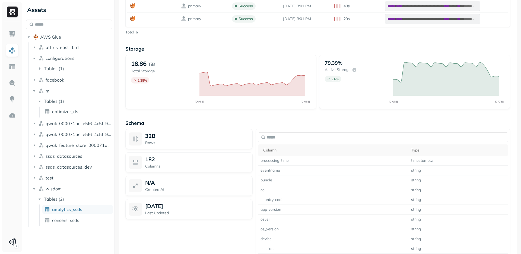
scroll to position [390, 0]
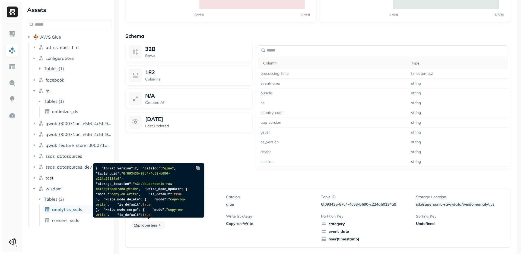
click at [154, 224] on p "15 properties" at bounding box center [148, 225] width 34 height 8
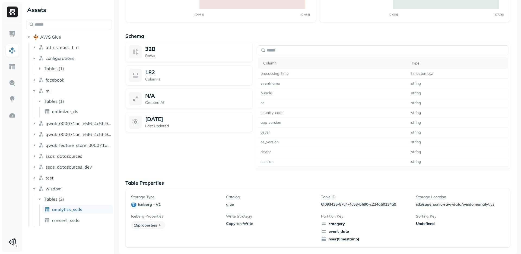
click at [161, 223] on icon at bounding box center [159, 224] width 5 height 5
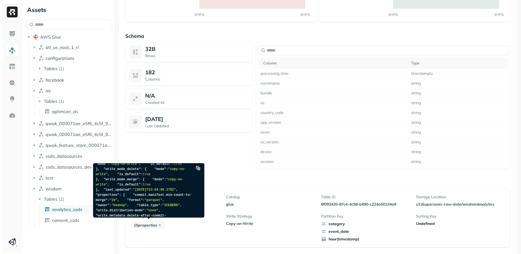
scroll to position [35, 0]
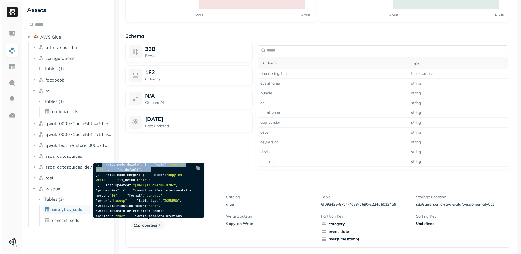
drag, startPoint x: 148, startPoint y: 200, endPoint x: 97, endPoint y: 188, distance: 52.3
click at [97, 188] on pre "{ "format_version" : 2 , "catalog" : "glue" , "table_uuid" : "6f093435-87c4-4c5…" at bounding box center [147, 192] width 109 height 129
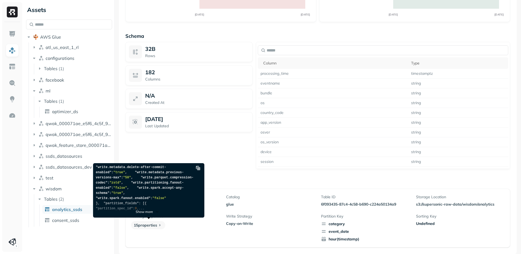
scroll to position [136, 0]
click at [159, 177] on span ""write.metadata.previous-versions-max"" at bounding box center [140, 174] width 88 height 9
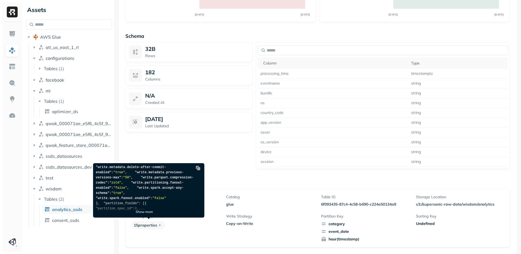
click at [147, 213] on p "Show more" at bounding box center [144, 211] width 17 height 4
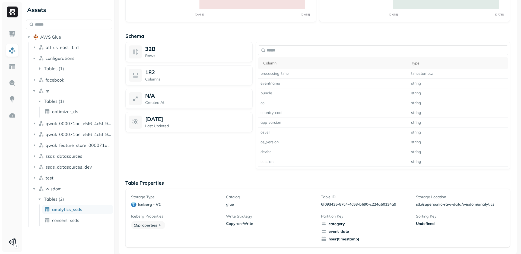
click at [199, 226] on div "Iceberg Properties 15 properties" at bounding box center [175, 227] width 89 height 28
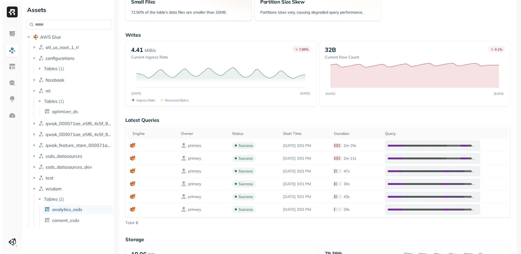
scroll to position [0, 0]
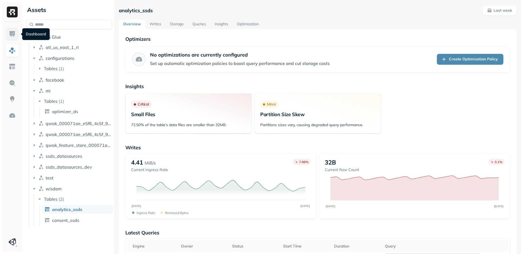
click at [11, 34] on img at bounding box center [12, 33] width 7 height 7
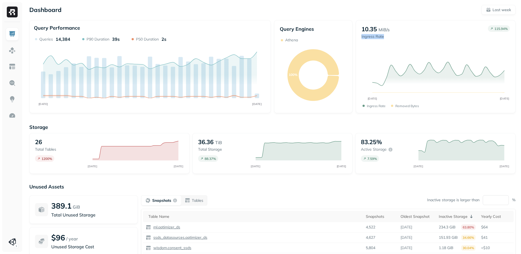
drag, startPoint x: 361, startPoint y: 38, endPoint x: 388, endPoint y: 38, distance: 26.1
click at [388, 38] on p "Ingress Rate" at bounding box center [376, 36] width 28 height 5
click at [370, 30] on p "10.35" at bounding box center [369, 29] width 15 height 8
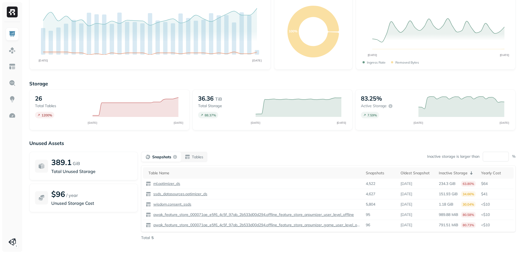
scroll to position [49, 0]
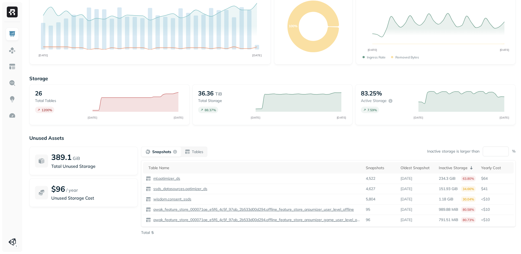
click at [59, 190] on p "$96" at bounding box center [58, 189] width 14 height 10
click at [72, 191] on p "/ year" at bounding box center [72, 190] width 12 height 7
click at [93, 191] on div "$96 / year" at bounding box center [91, 189] width 81 height 10
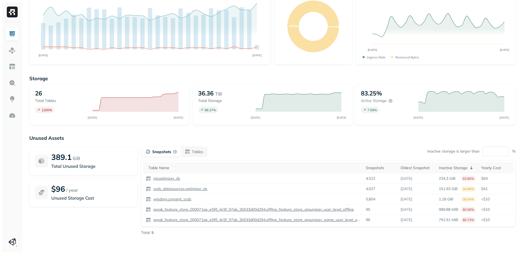
click at [90, 199] on p "Unused Storage Cost" at bounding box center [91, 197] width 81 height 7
drag, startPoint x: 83, startPoint y: 192, endPoint x: 44, endPoint y: 185, distance: 38.8
click at [44, 185] on div "$96 / year Unused Storage Cost" at bounding box center [83, 192] width 109 height 29
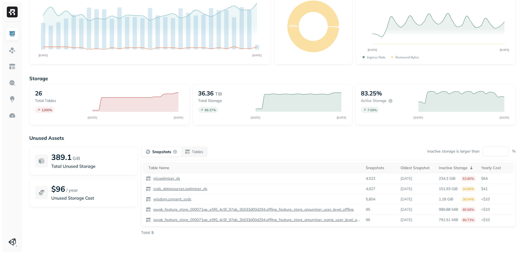
click at [59, 222] on div "389.1 GiB Total Unused Storage $96 / year Unused Storage Cost" at bounding box center [83, 190] width 109 height 89
drag, startPoint x: 86, startPoint y: 156, endPoint x: 49, endPoint y: 156, distance: 36.1
click at [49, 156] on div "389.1 GiB Total Unused Storage" at bounding box center [83, 160] width 109 height 29
drag, startPoint x: 100, startPoint y: 171, endPoint x: 71, endPoint y: 170, distance: 29.1
click at [71, 170] on div "389.1 GiB Total Unused Storage" at bounding box center [83, 160] width 109 height 29
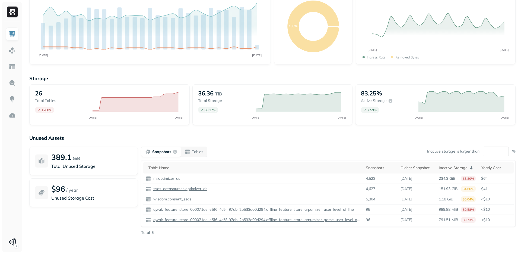
click at [74, 244] on div "Storage 26 Total tables 1200 % AUG [DATE] 36.36 TiB Total storage 88.37 % AUG […" at bounding box center [272, 159] width 487 height 179
drag, startPoint x: 493, startPoint y: 152, endPoint x: 490, endPoint y: 152, distance: 3.8
click at [490, 152] on input "**" at bounding box center [496, 151] width 26 height 10
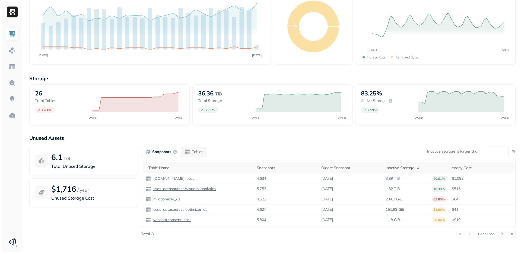
type input "**"
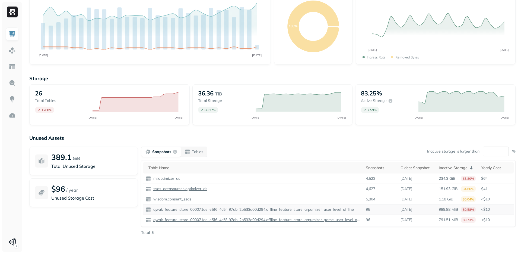
click at [443, 210] on p "989.88 MiB" at bounding box center [449, 209] width 20 height 5
click at [494, 149] on input "**" at bounding box center [496, 151] width 26 height 10
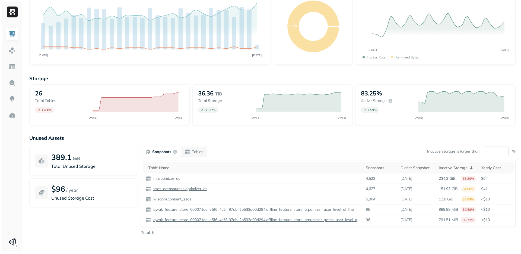
click at [494, 149] on input "**" at bounding box center [496, 151] width 26 height 10
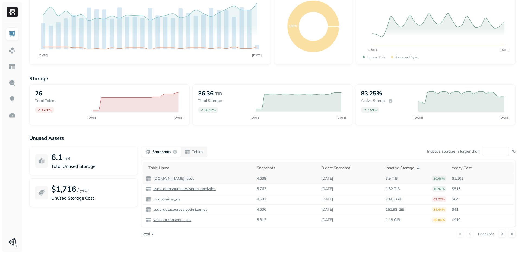
type input "**"
drag, startPoint x: 404, startPoint y: 178, endPoint x: 381, endPoint y: 178, distance: 23.1
click at [381, 178] on tr "[DOMAIN_NAME]_ssds 4,638 [DATE] 3.9 TiB 20.66% $1,102" at bounding box center [328, 178] width 371 height 10
click at [185, 190] on p "ssds_datasources.wisdom_analytics" at bounding box center [184, 188] width 64 height 5
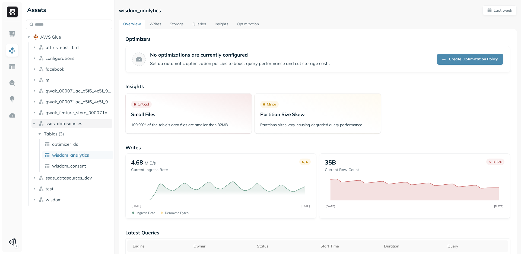
click at [34, 123] on icon "button" at bounding box center [34, 123] width 2 height 1
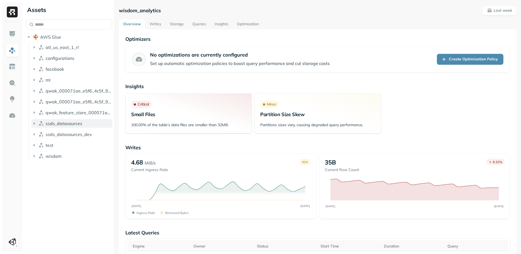
click at [34, 122] on icon "button" at bounding box center [34, 123] width 1 height 2
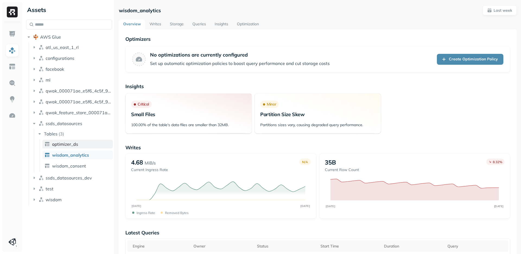
click at [64, 145] on span "optimizer_ds" at bounding box center [65, 143] width 26 height 5
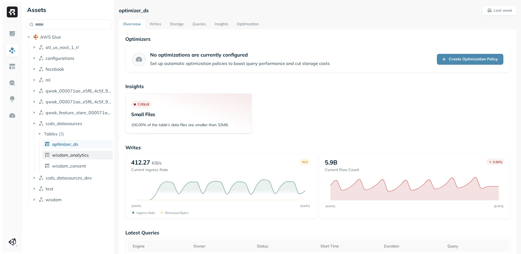
click at [69, 152] on link "wisdom_analytics" at bounding box center [77, 154] width 71 height 9
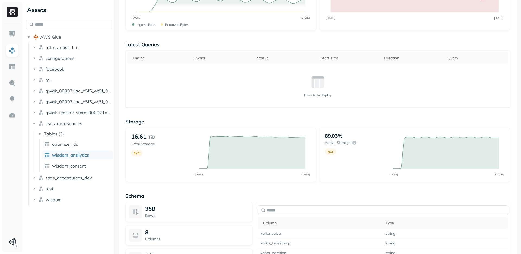
scroll to position [192, 0]
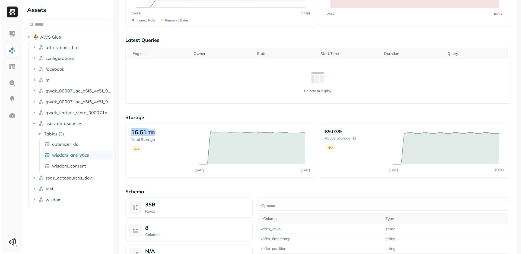
drag, startPoint x: 169, startPoint y: 132, endPoint x: 130, endPoint y: 131, distance: 39.9
click at [130, 131] on div "16.61 TiB Total Storage N/A AUG [DATE]" at bounding box center [220, 150] width 191 height 54
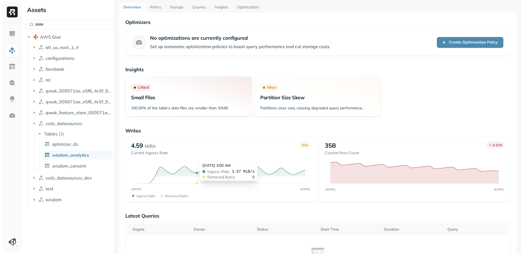
scroll to position [0, 0]
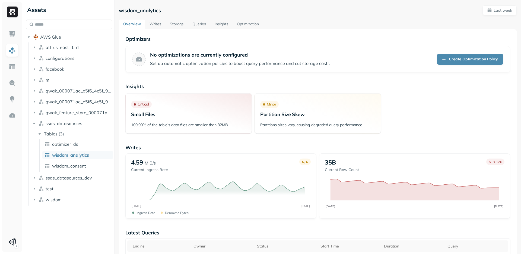
click at [178, 21] on link "Storage" at bounding box center [177, 25] width 23 height 10
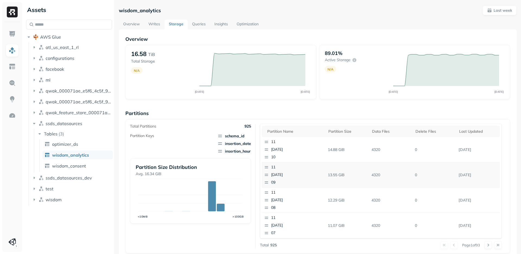
scroll to position [1, 0]
click at [231, 134] on span "schema_id" at bounding box center [235, 135] width 34 height 5
drag, startPoint x: 224, startPoint y: 152, endPoint x: 250, endPoint y: 152, distance: 25.8
click at [250, 152] on span "insertion_hour" at bounding box center [235, 150] width 34 height 5
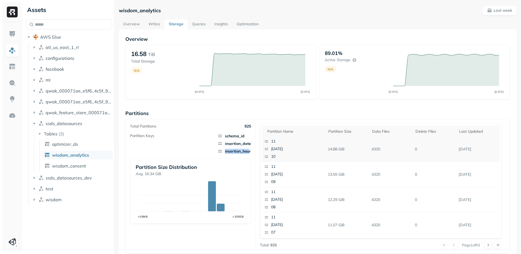
drag, startPoint x: 284, startPoint y: 158, endPoint x: 264, endPoint y: 140, distance: 27.1
click at [264, 140] on div "11 [DATE] 10" at bounding box center [294, 148] width 64 height 25
click at [222, 110] on p "Partitions" at bounding box center [317, 113] width 385 height 6
click at [35, 58] on icon "button" at bounding box center [34, 57] width 5 height 5
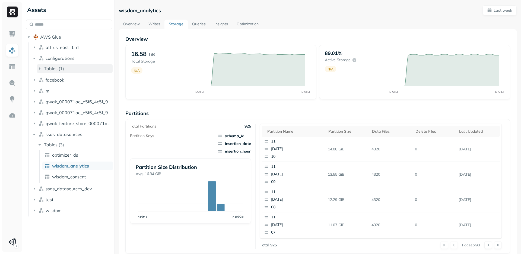
click at [38, 70] on icon "button" at bounding box center [39, 68] width 5 height 5
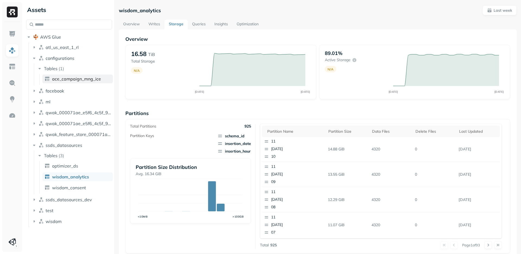
click at [61, 80] on span "ace_campaign_mng_ice" at bounding box center [76, 78] width 49 height 5
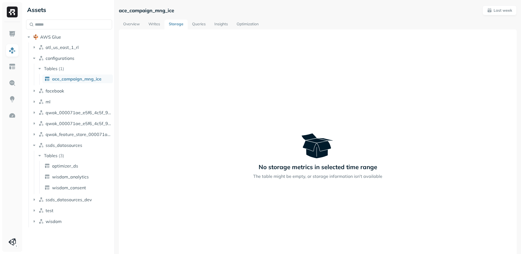
click at [248, 24] on link "Optimization" at bounding box center [247, 25] width 31 height 10
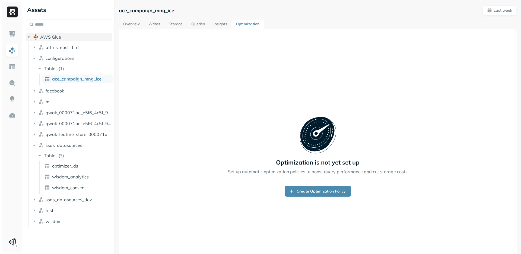
click at [48, 38] on span "AWS Glue" at bounding box center [50, 36] width 21 height 5
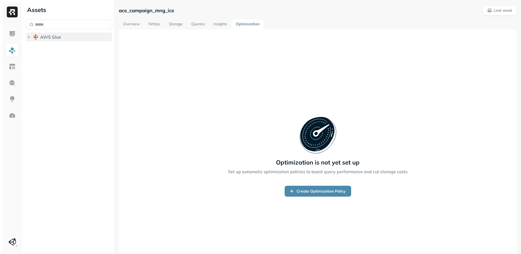
click at [56, 35] on span "AWS Glue" at bounding box center [50, 36] width 21 height 5
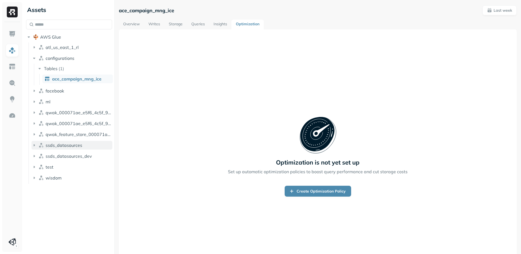
click at [34, 141] on button "ssds_datasources" at bounding box center [72, 145] width 81 height 9
click at [49, 154] on span "Tables" at bounding box center [51, 155] width 14 height 5
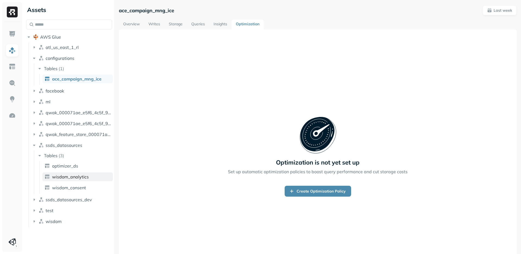
click at [59, 175] on span "wisdom_analytics" at bounding box center [70, 176] width 37 height 5
click at [133, 24] on link "Overview" at bounding box center [131, 25] width 25 height 10
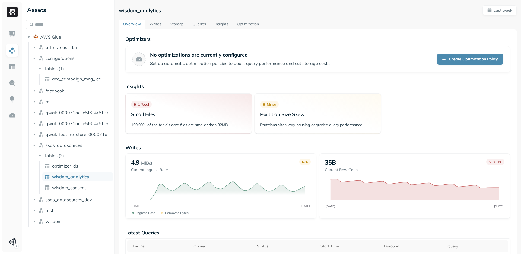
click at [156, 24] on link "Writes" at bounding box center [155, 25] width 20 height 10
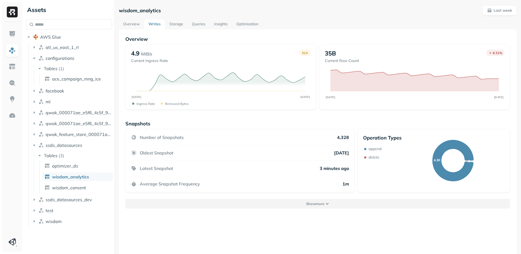
click at [309, 199] on button "Show more" at bounding box center [317, 204] width 385 height 10
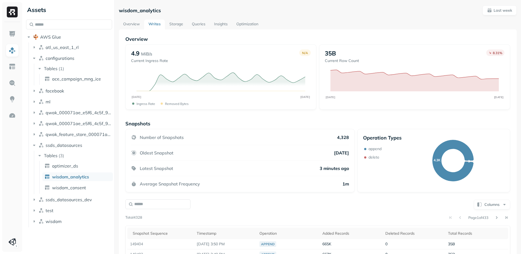
click at [177, 26] on link "Storage" at bounding box center [176, 25] width 23 height 10
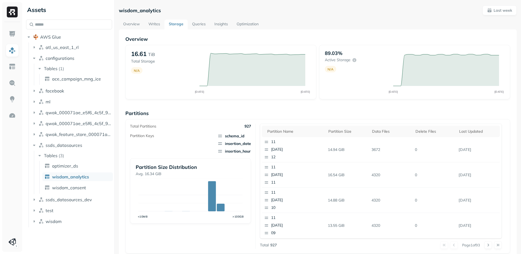
click at [236, 152] on span "insertion_hour" at bounding box center [235, 150] width 34 height 5
click at [240, 144] on span "insertion_date" at bounding box center [235, 143] width 34 height 5
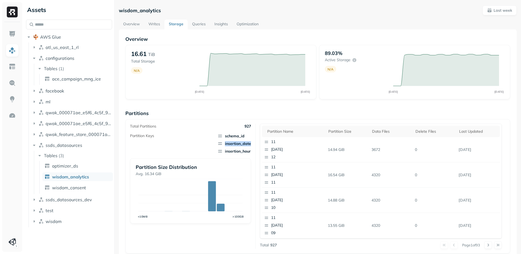
click at [240, 144] on span "insertion_date" at bounding box center [235, 143] width 34 height 5
click at [237, 134] on span "schema_id" at bounding box center [235, 135] width 34 height 5
click at [242, 151] on span "insertion_hour" at bounding box center [235, 150] width 34 height 5
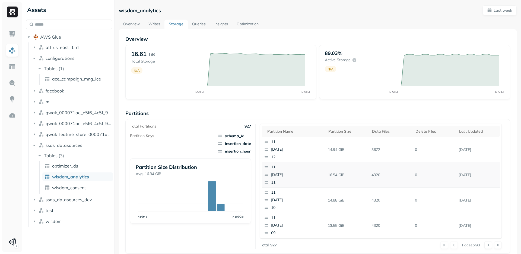
click at [375, 175] on p "4320" at bounding box center [392, 175] width 44 height 10
drag, startPoint x: 326, startPoint y: 173, endPoint x: 346, endPoint y: 173, distance: 19.6
click at [346, 173] on p "16.54 GiB" at bounding box center [348, 175] width 44 height 10
drag, startPoint x: 389, startPoint y: 173, endPoint x: 323, endPoint y: 174, distance: 66.0
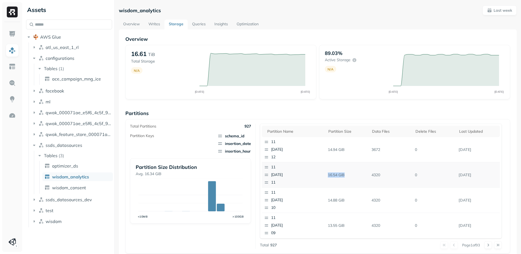
click at [323, 174] on tr "11 2025-09-03 11 16.54 GiB 4320 0 Sep 3, 2025" at bounding box center [381, 174] width 238 height 25
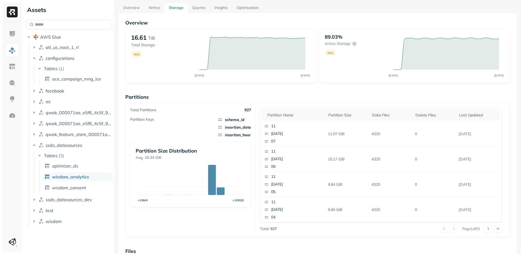
scroll to position [125, 0]
click at [241, 134] on span "insertion_hour" at bounding box center [235, 134] width 34 height 5
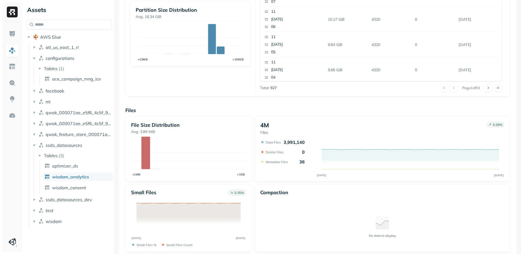
scroll to position [156, 0]
click at [295, 144] on p "3,991,140" at bounding box center [294, 142] width 21 height 5
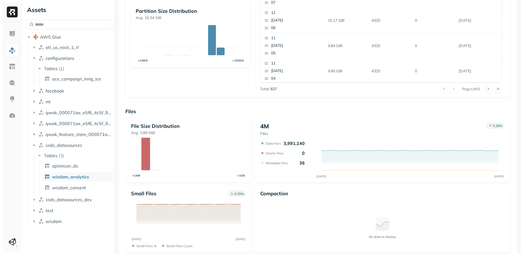
click at [295, 144] on p "3,991,140" at bounding box center [294, 142] width 21 height 5
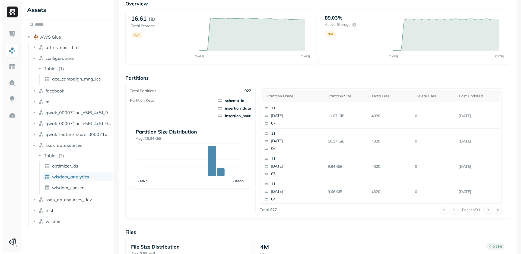
scroll to position [121, 0]
click at [247, 92] on p "927" at bounding box center [248, 90] width 7 height 5
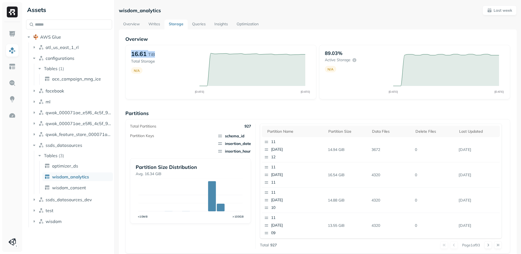
drag, startPoint x: 161, startPoint y: 53, endPoint x: 126, endPoint y: 53, distance: 35.3
click at [126, 53] on div "16.61 TiB Total Storage N/A AUG [DATE]" at bounding box center [220, 72] width 191 height 54
click at [11, 30] on link at bounding box center [12, 33] width 13 height 13
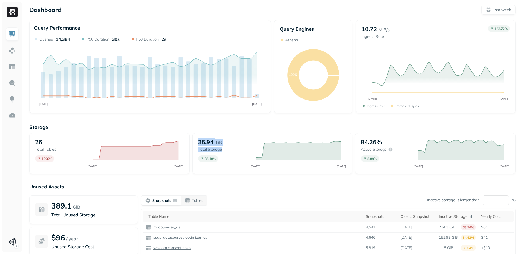
drag, startPoint x: 234, startPoint y: 147, endPoint x: 197, endPoint y: 143, distance: 37.8
click at [197, 143] on div "35.94 TiB Total storage 86.18 % AUG 27 SEP 03" at bounding box center [273, 153] width 160 height 41
click at [11, 50] on img at bounding box center [12, 50] width 7 height 7
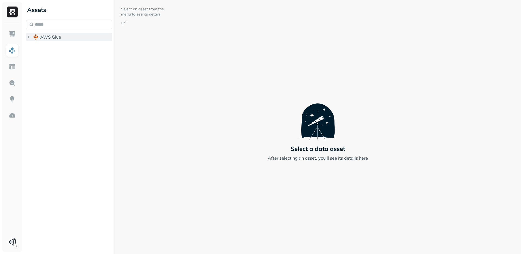
click at [31, 36] on icon "button" at bounding box center [28, 36] width 5 height 5
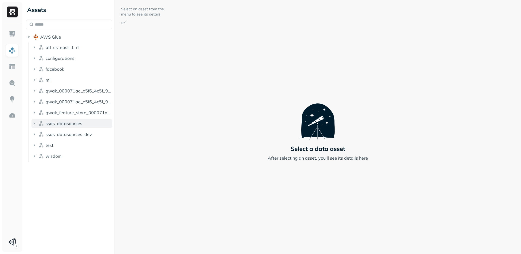
click at [34, 122] on icon "button" at bounding box center [34, 123] width 5 height 5
click at [42, 134] on icon "button" at bounding box center [39, 133] width 5 height 5
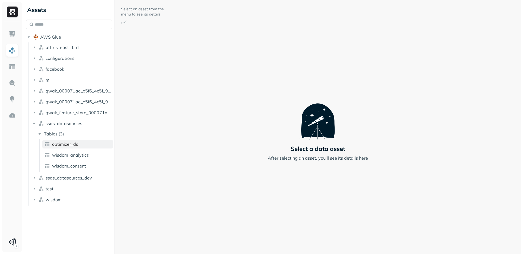
click at [64, 145] on span "optimizer_ds" at bounding box center [65, 143] width 26 height 5
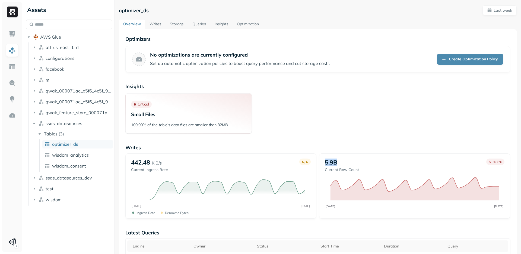
drag, startPoint x: 349, startPoint y: 162, endPoint x: 321, endPoint y: 162, distance: 28.2
click at [321, 162] on div "5.9B Current Row Count 0.86 % AUG 27 SEP 03" at bounding box center [414, 185] width 191 height 65
click at [35, 81] on icon "button" at bounding box center [34, 79] width 5 height 5
click at [39, 89] on icon "button" at bounding box center [39, 90] width 1 height 2
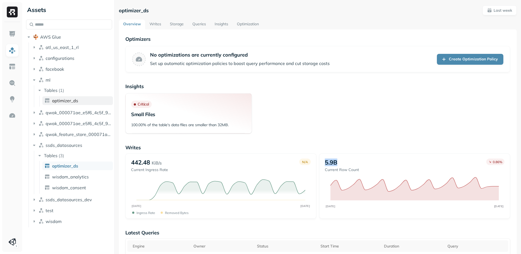
click at [55, 101] on span "optimizer_ds" at bounding box center [65, 100] width 26 height 5
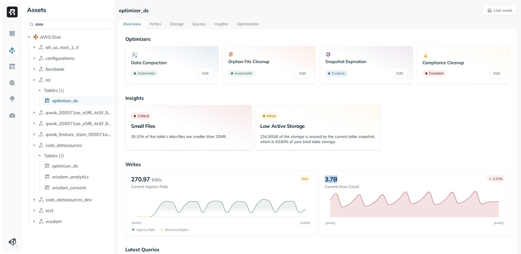
drag, startPoint x: 342, startPoint y: 179, endPoint x: 324, endPoint y: 179, distance: 17.7
click at [324, 179] on div "3.7B Current Row Count 3.17 % AUG 27 SEP 03" at bounding box center [414, 202] width 191 height 65
click at [67, 190] on span "wisdom_consent" at bounding box center [69, 187] width 34 height 5
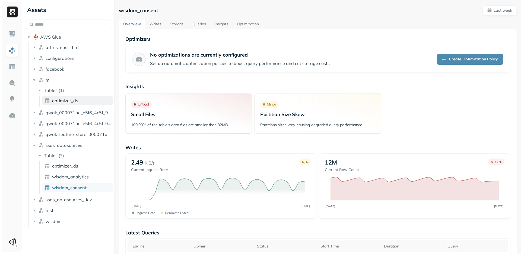
click at [65, 100] on span "optimizer_ds" at bounding box center [65, 100] width 26 height 5
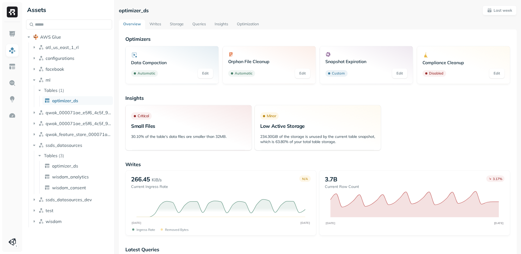
click at [175, 26] on link "Storage" at bounding box center [177, 25] width 23 height 10
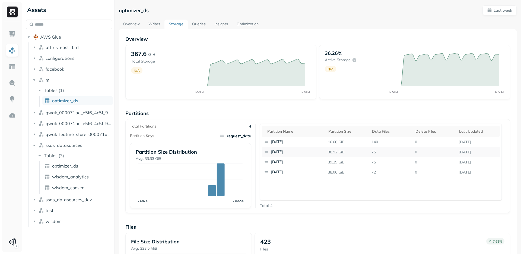
click at [338, 151] on p "38.92 GiB" at bounding box center [348, 152] width 44 height 10
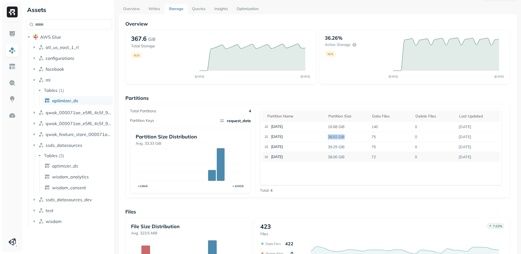
scroll to position [16, 0]
click at [341, 156] on p "38.06 GiB" at bounding box center [348, 156] width 44 height 10
click at [61, 162] on link "optimizer_ds" at bounding box center [77, 165] width 71 height 9
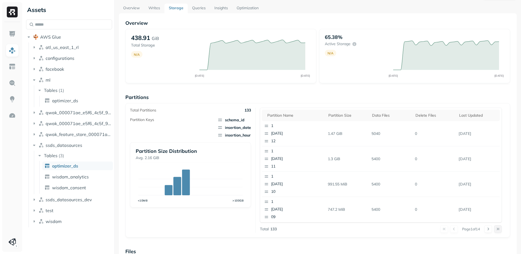
click at [500, 229] on button at bounding box center [499, 229] width 8 height 8
drag, startPoint x: 283, startPoint y: 193, endPoint x: 269, endPoint y: 127, distance: 67.8
click at [269, 127] on tbody "1 2025-08-29 02 3.04 GiB 5400 0 Aug 29, 2025 1 2025-08-29 01 3.26 GiB 5400 0 Au…" at bounding box center [381, 158] width 238 height 75
click at [439, 205] on button at bounding box center [443, 205] width 8 height 8
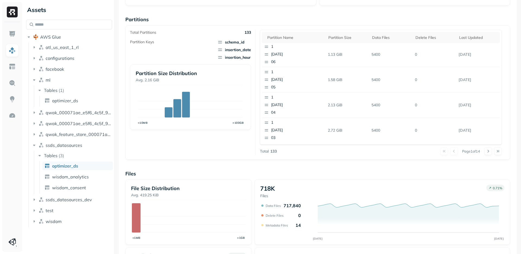
scroll to position [162, 0]
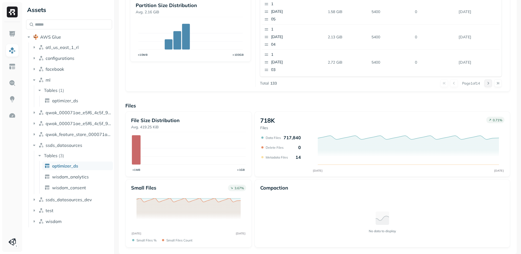
click at [488, 86] on button at bounding box center [489, 83] width 8 height 8
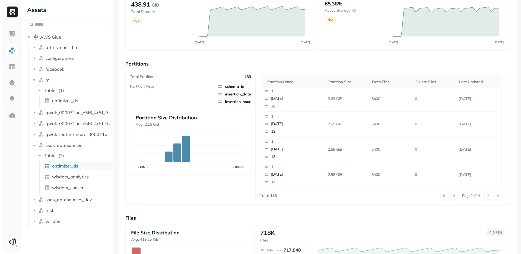
scroll to position [44, 0]
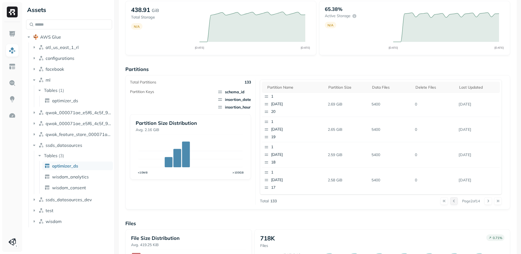
click at [452, 199] on button at bounding box center [455, 201] width 8 height 8
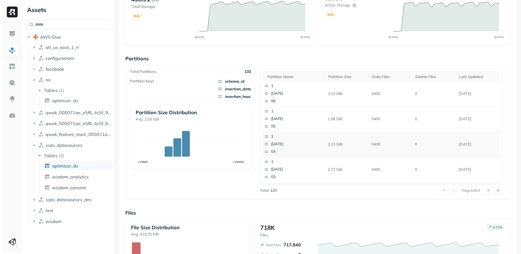
scroll to position [55, 0]
click at [490, 191] on button at bounding box center [489, 189] width 8 height 8
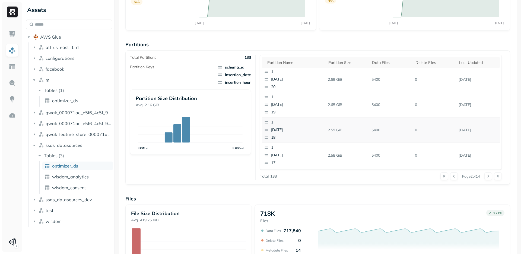
scroll to position [70, 0]
click at [488, 176] on button at bounding box center [489, 175] width 8 height 8
drag, startPoint x: 323, startPoint y: 80, endPoint x: 351, endPoint y: 80, distance: 27.4
click at [351, 80] on tr "1 2025-09-02 00 3.56 GiB 5400 0 Sep 2, 2025" at bounding box center [381, 78] width 238 height 25
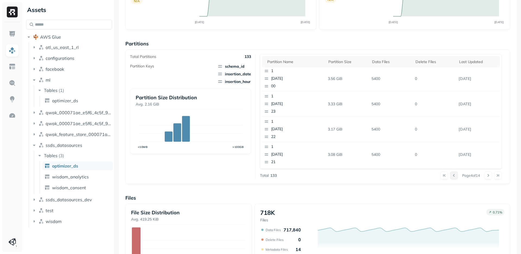
click at [454, 176] on button at bounding box center [455, 175] width 8 height 8
click at [487, 175] on button at bounding box center [489, 175] width 8 height 8
click at [455, 176] on button at bounding box center [455, 175] width 8 height 8
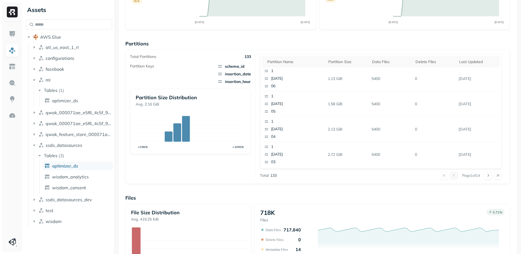
click at [455, 176] on div at bounding box center [449, 175] width 17 height 8
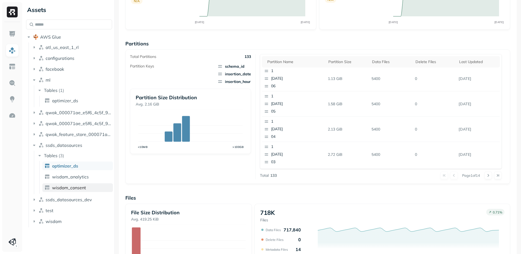
click at [76, 187] on span "wisdom_consent" at bounding box center [69, 187] width 34 height 5
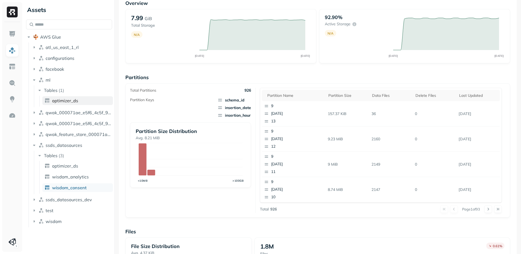
click at [55, 102] on span "optimizer_ds" at bounding box center [65, 100] width 26 height 5
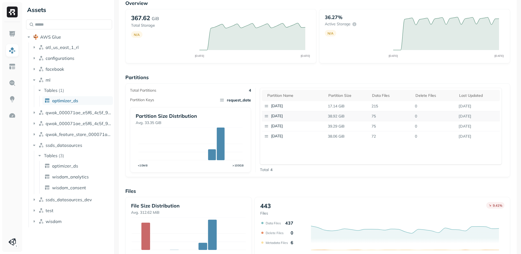
click at [337, 115] on p "38.92 GiB" at bounding box center [348, 116] width 44 height 10
click at [337, 136] on p "38.06 GiB" at bounding box center [348, 136] width 44 height 10
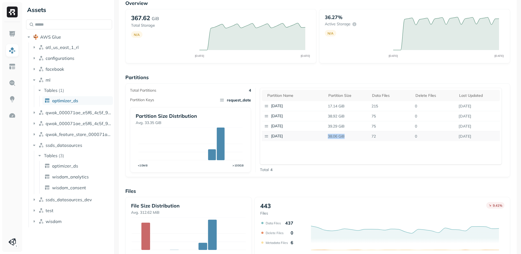
click at [337, 136] on p "38.06 GiB" at bounding box center [348, 136] width 44 height 10
drag, startPoint x: 296, startPoint y: 125, endPoint x: 278, endPoint y: 124, distance: 17.7
click at [278, 124] on p "[DATE]" at bounding box center [297, 125] width 53 height 5
drag, startPoint x: 328, startPoint y: 127, endPoint x: 354, endPoint y: 127, distance: 26.1
click at [354, 127] on p "39.29 GiB" at bounding box center [348, 126] width 44 height 10
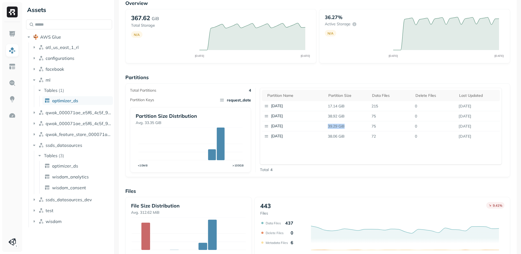
drag, startPoint x: 296, startPoint y: 124, endPoint x: 261, endPoint y: 124, distance: 34.8
click at [261, 124] on div "Partition name Partition size Data Files Delete Files Last updated 2025-09-03 1…" at bounding box center [381, 126] width 242 height 77
click at [66, 166] on span "optimizer_ds" at bounding box center [65, 165] width 26 height 5
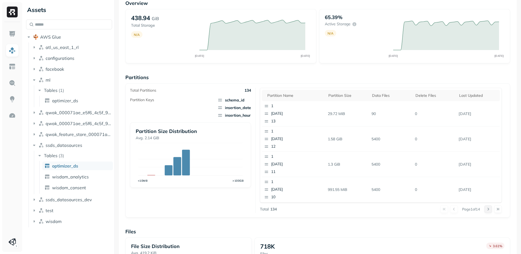
click at [488, 206] on button at bounding box center [489, 209] width 8 height 8
click at [488, 206] on div at bounding box center [493, 209] width 17 height 8
click at [488, 206] on button at bounding box center [489, 209] width 8 height 8
click at [488, 206] on div at bounding box center [493, 209] width 17 height 8
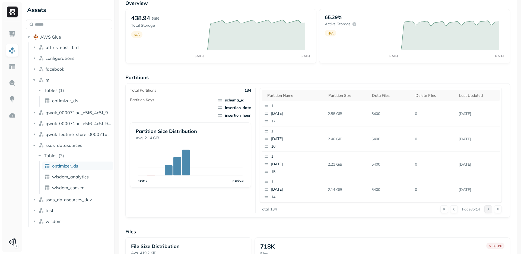
click at [488, 206] on button at bounding box center [489, 209] width 8 height 8
click at [488, 206] on div at bounding box center [493, 209] width 17 height 8
click at [488, 206] on button at bounding box center [489, 209] width 8 height 8
click at [488, 206] on div at bounding box center [493, 209] width 17 height 8
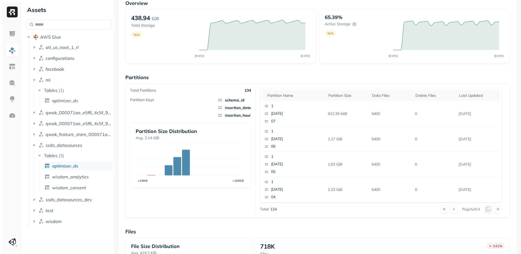
click at [488, 206] on button at bounding box center [489, 209] width 8 height 8
click at [488, 206] on div at bounding box center [493, 209] width 17 height 8
click at [488, 206] on button at bounding box center [489, 209] width 8 height 8
click at [454, 210] on button at bounding box center [455, 209] width 8 height 8
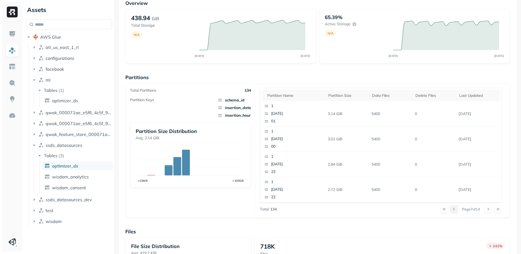
click at [454, 210] on button at bounding box center [455, 209] width 8 height 8
click at [452, 212] on button at bounding box center [455, 209] width 8 height 8
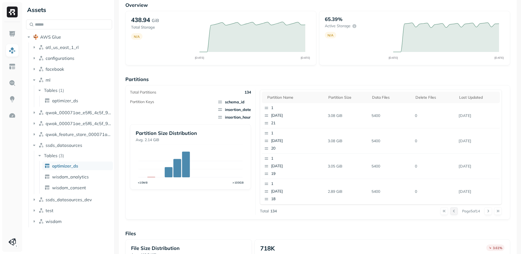
click at [451, 213] on button at bounding box center [455, 211] width 8 height 8
click at [487, 213] on button at bounding box center [489, 211] width 8 height 8
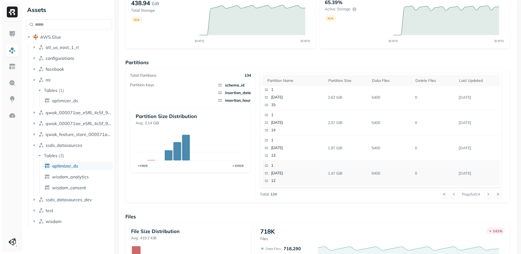
scroll to position [52, 0]
click at [488, 194] on button at bounding box center [489, 193] width 8 height 8
click at [487, 192] on button at bounding box center [489, 193] width 8 height 8
click at [77, 99] on span "optimizer_ds" at bounding box center [65, 100] width 26 height 5
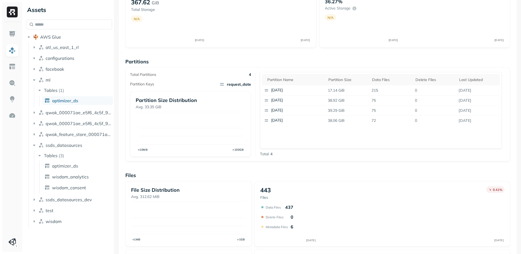
scroll to position [36, 0]
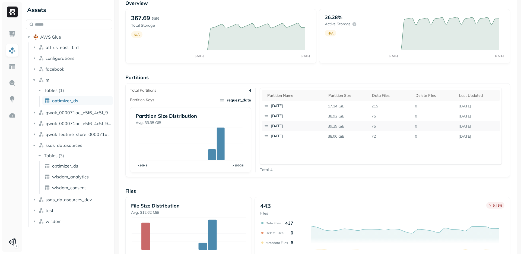
click at [334, 126] on p "39.29 GiB" at bounding box center [348, 126] width 44 height 10
click at [341, 126] on p "39.29 GiB" at bounding box center [348, 126] width 44 height 10
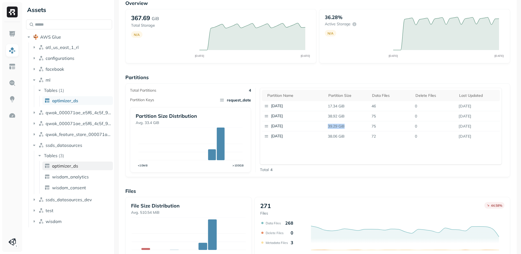
click at [66, 166] on span "optimizer_ds" at bounding box center [65, 165] width 26 height 5
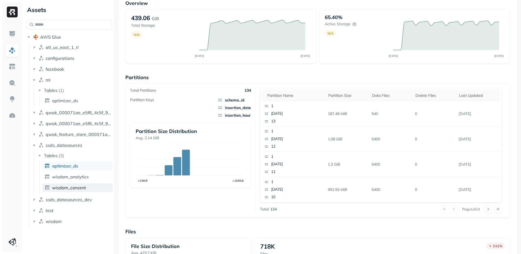
click at [73, 187] on span "wisdom_consent" at bounding box center [69, 187] width 34 height 5
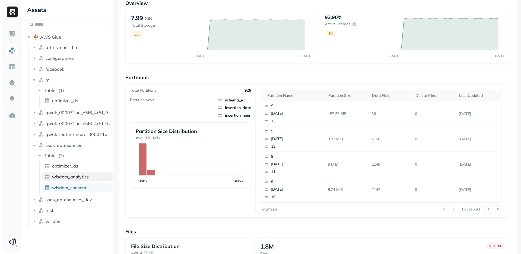
click at [74, 178] on span "wisdom_analytics" at bounding box center [70, 176] width 37 height 5
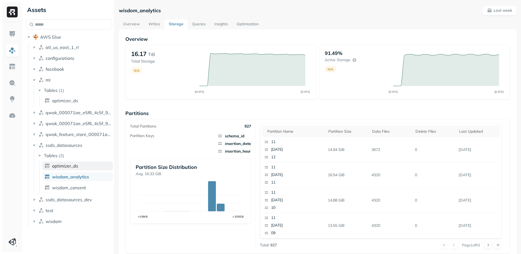
click at [59, 165] on span "optimizer_ds" at bounding box center [65, 165] width 26 height 5
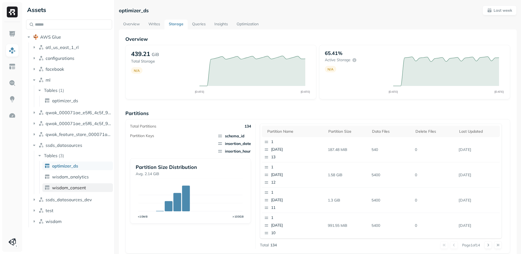
click at [66, 187] on span "wisdom_consent" at bounding box center [69, 187] width 34 height 5
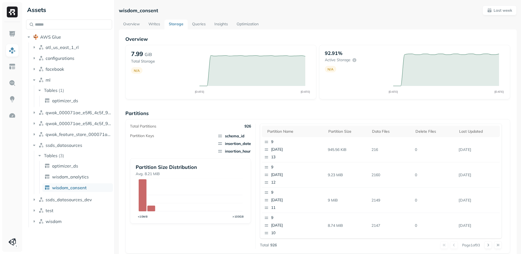
click at [129, 30] on div "Overview 7.99 GiB Total Storage N/A AUG 27 SEP 03 92.91% Active storage N/A AUG…" at bounding box center [318, 222] width 398 height 386
click at [130, 26] on link "Overview" at bounding box center [131, 25] width 25 height 10
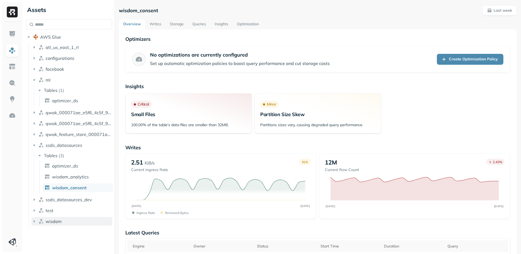
click at [37, 220] on button "wisdom" at bounding box center [72, 221] width 81 height 9
click at [51, 233] on span "Tables" at bounding box center [51, 231] width 14 height 5
click at [66, 244] on span "analytics_ssds" at bounding box center [67, 241] width 30 height 5
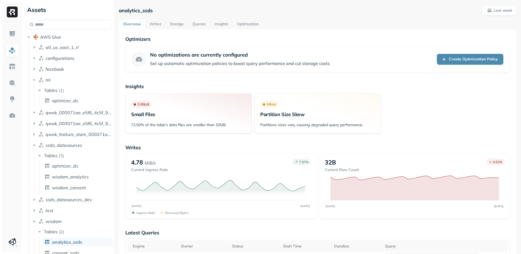
click at [174, 20] on link "Storage" at bounding box center [177, 25] width 23 height 10
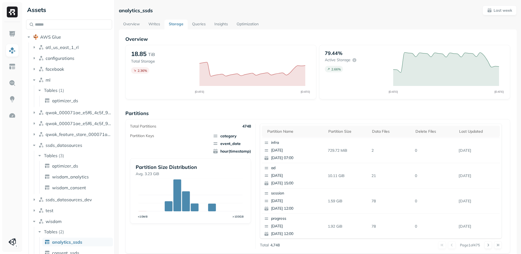
scroll to position [153, 0]
click at [489, 246] on button at bounding box center [489, 245] width 8 height 8
click at [489, 246] on div at bounding box center [493, 245] width 17 height 8
click at [489, 246] on button at bounding box center [489, 245] width 8 height 8
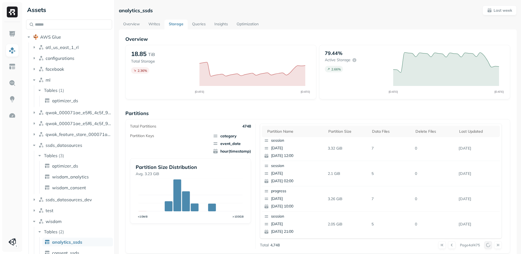
click at [489, 246] on div at bounding box center [493, 245] width 17 height 8
click at [489, 246] on button at bounding box center [489, 245] width 8 height 8
click at [489, 246] on div at bounding box center [493, 245] width 17 height 8
click at [477, 245] on p "Page 5 of 475" at bounding box center [470, 244] width 20 height 5
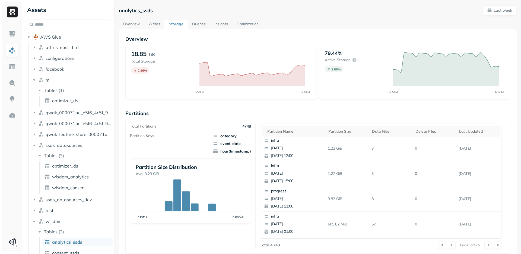
click at [477, 245] on p "Page 5 of 475" at bounding box center [470, 244] width 20 height 5
click at [300, 102] on div "Overview 18.85 TiB Total Storage 2.36 % AUG 27 SEP 03 79.44% Active storage 2.6…" at bounding box center [317, 222] width 385 height 373
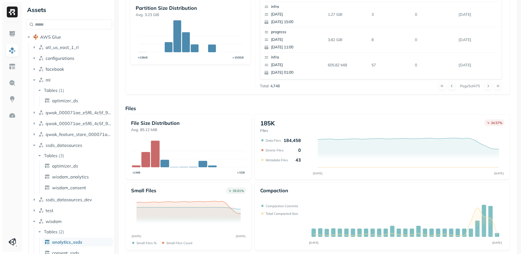
scroll to position [162, 0]
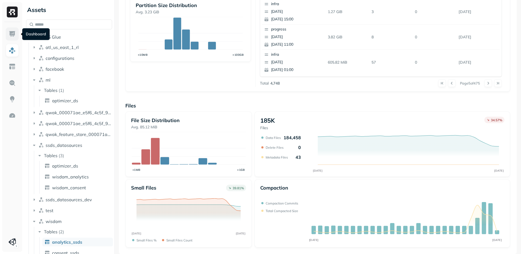
click at [12, 33] on img at bounding box center [12, 33] width 7 height 7
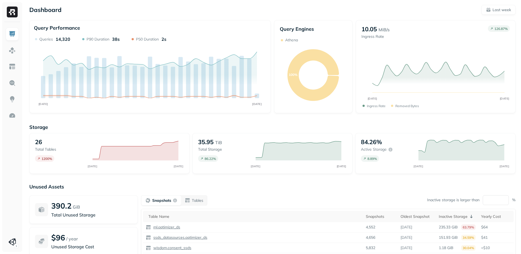
click at [62, 27] on p "Query Performance" at bounding box center [57, 28] width 46 height 6
click at [12, 54] on link at bounding box center [12, 50] width 13 height 13
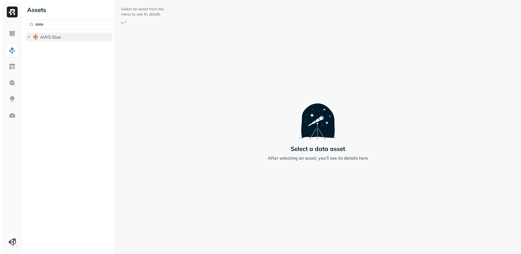
click at [31, 40] on button "AWS Glue" at bounding box center [69, 37] width 86 height 9
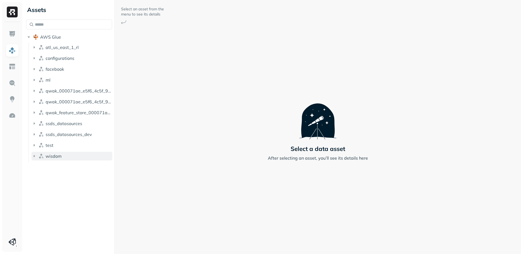
click at [49, 158] on span "wisdom" at bounding box center [54, 155] width 16 height 5
click at [48, 169] on button "Tables ( 2 )" at bounding box center [75, 166] width 76 height 9
click at [59, 174] on span "analytics_ssds" at bounding box center [67, 176] width 30 height 5
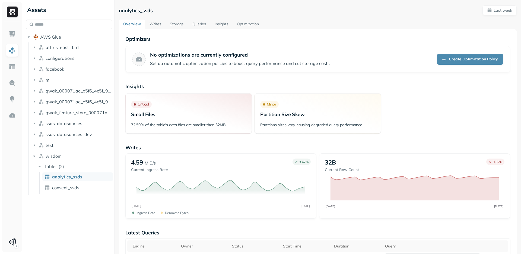
click at [177, 28] on link "Storage" at bounding box center [177, 25] width 23 height 10
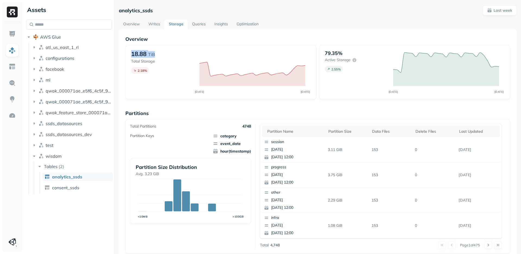
drag, startPoint x: 159, startPoint y: 57, endPoint x: 129, endPoint y: 57, distance: 30.1
click at [129, 57] on div "18.88 TiB Total Storage 2.18 % AUG 27 SEP 03" at bounding box center [220, 72] width 191 height 54
click at [166, 53] on div "18.88 TiB" at bounding box center [162, 54] width 63 height 8
click at [197, 21] on link "Queries" at bounding box center [199, 25] width 22 height 10
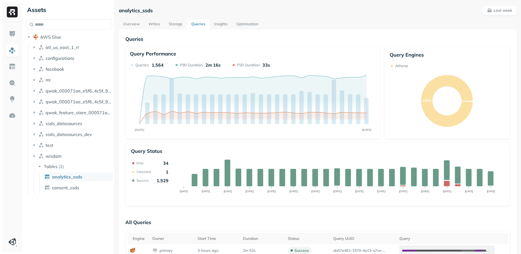
click at [218, 24] on link "Insights" at bounding box center [221, 25] width 22 height 10
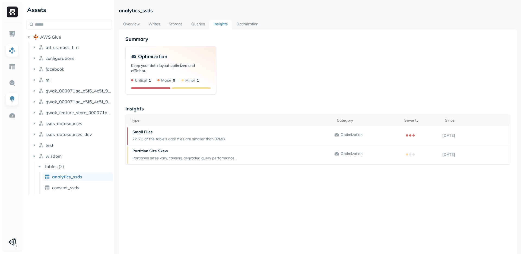
click at [134, 26] on link "Overview" at bounding box center [131, 25] width 25 height 10
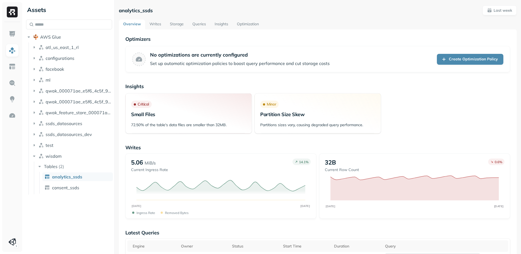
click at [70, 175] on span "analytics_ssds" at bounding box center [67, 176] width 30 height 5
click at [240, 22] on link "Optimization" at bounding box center [248, 25] width 31 height 10
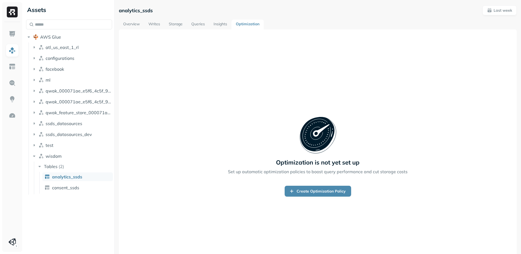
click at [214, 22] on link "Insights" at bounding box center [220, 25] width 22 height 10
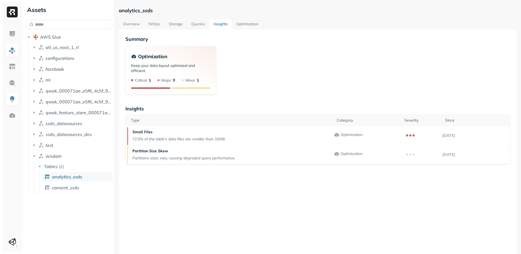
click at [190, 21] on link "Queries" at bounding box center [198, 25] width 22 height 10
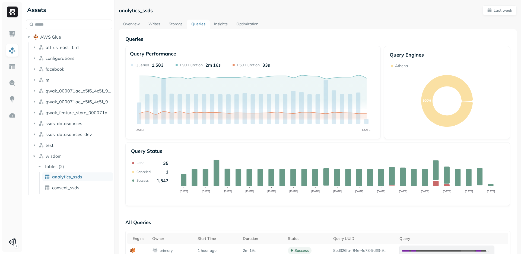
click at [175, 24] on link "Storage" at bounding box center [176, 25] width 23 height 10
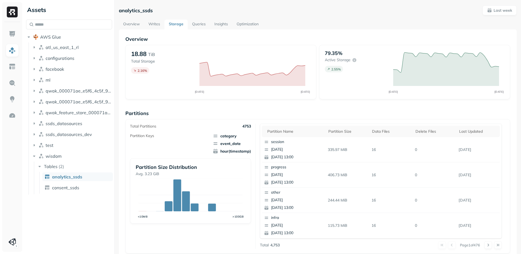
click at [151, 20] on link "Writes" at bounding box center [154, 25] width 20 height 10
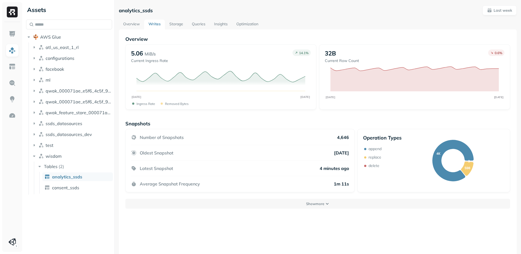
click at [125, 28] on link "Overview" at bounding box center [131, 25] width 25 height 10
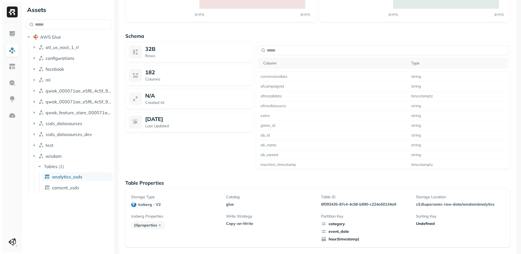
scroll to position [193, 0]
click at [152, 72] on p "182" at bounding box center [150, 72] width 10 height 7
click at [137, 71] on div at bounding box center [135, 75] width 13 height 13
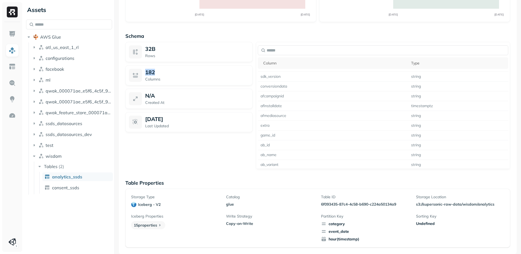
click at [137, 71] on div at bounding box center [135, 75] width 13 height 13
click at [154, 71] on p "182" at bounding box center [150, 72] width 10 height 7
click at [133, 98] on icon at bounding box center [135, 98] width 7 height 7
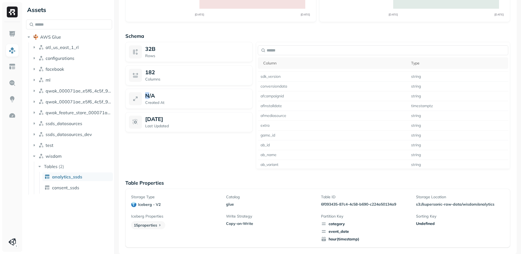
click at [133, 98] on icon at bounding box center [135, 98] width 7 height 7
click at [182, 100] on p "Created At" at bounding box center [197, 102] width 104 height 5
click at [73, 175] on span "analytics_ssds" at bounding box center [67, 176] width 30 height 5
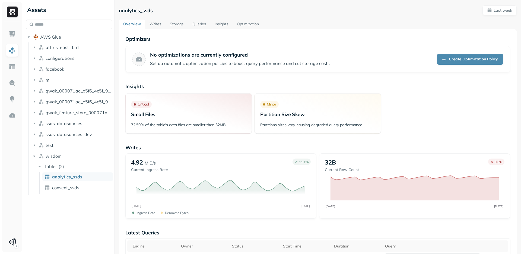
click at [172, 27] on link "Storage" at bounding box center [177, 25] width 23 height 10
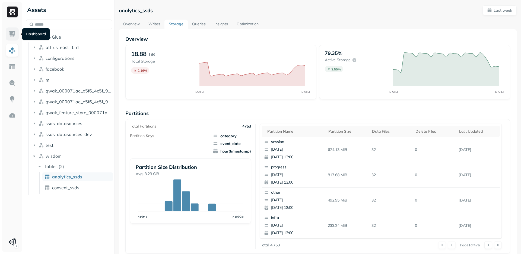
click at [11, 34] on img at bounding box center [12, 33] width 7 height 7
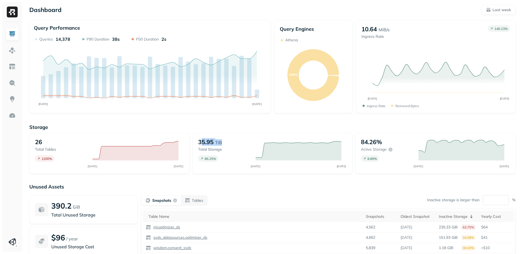
drag, startPoint x: 228, startPoint y: 142, endPoint x: 200, endPoint y: 141, distance: 28.0
click at [200, 141] on div "35.95 TiB" at bounding box center [224, 142] width 52 height 8
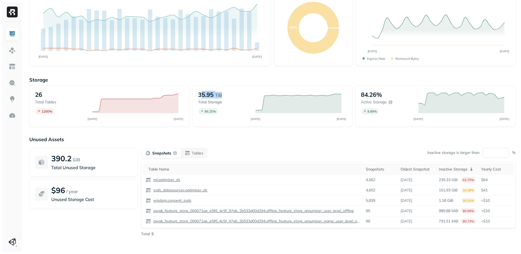
scroll to position [49, 0]
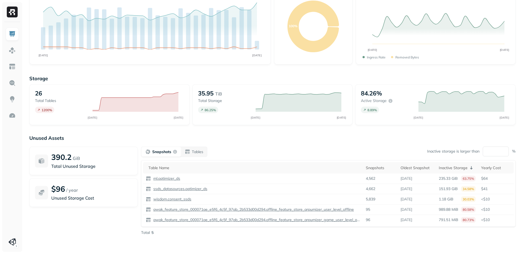
click at [243, 142] on div "Unused Assets 390.2 GiB Total Unused Storage $96 / year Unused Storage Cost Sna…" at bounding box center [272, 189] width 487 height 109
